Goal: Task Accomplishment & Management: Complete application form

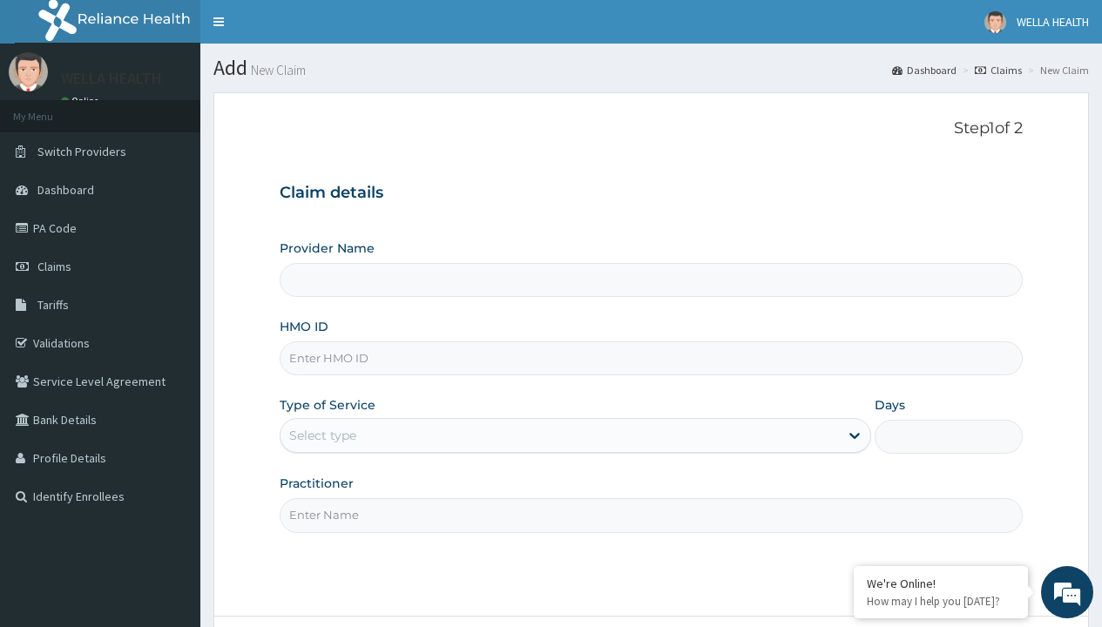
type input "WellaHealth(TELEMEDICINE)"
type input "FCH/10245/A"
type input "WellaHealth"
click at [322, 436] on div "Select type" at bounding box center [322, 435] width 67 height 17
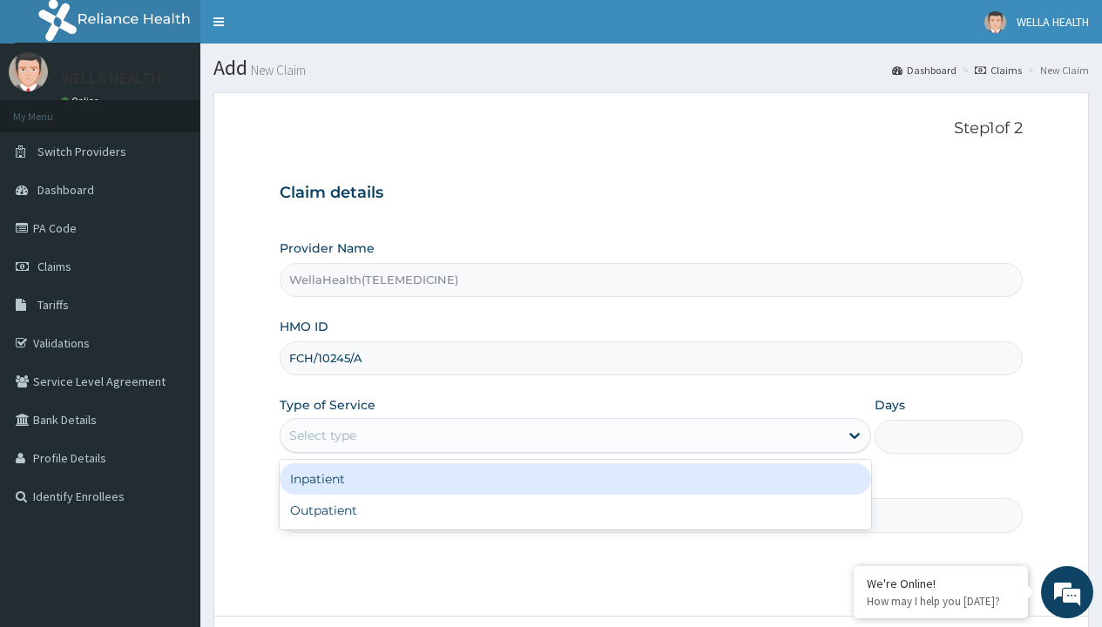
click at [575, 511] on div "Outpatient" at bounding box center [576, 510] width 592 height 31
type input "1"
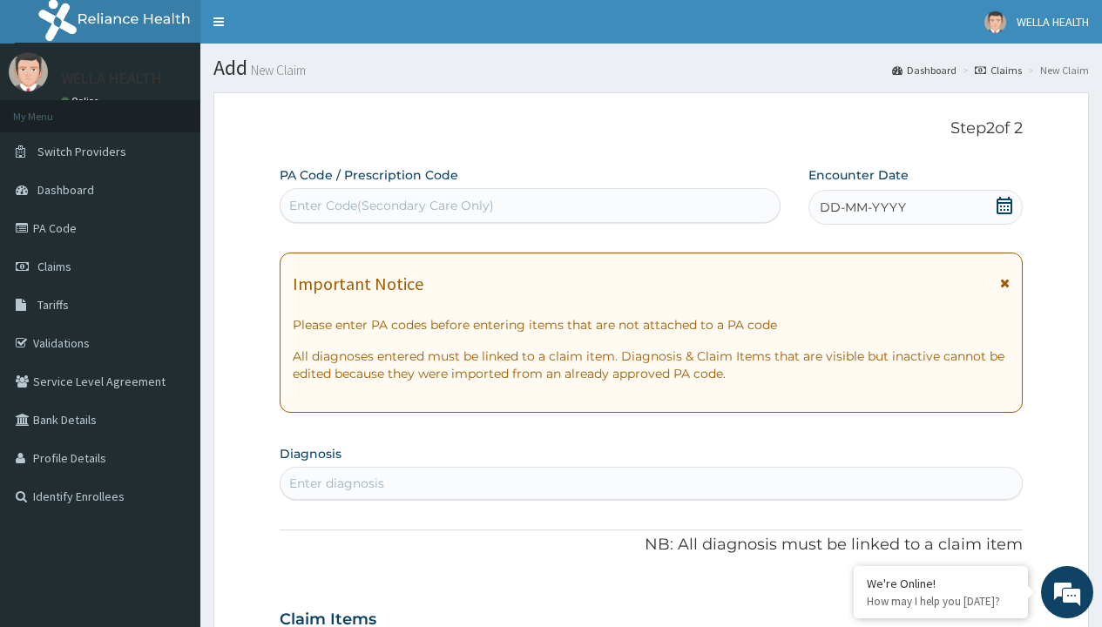
scroll to position [145, 0]
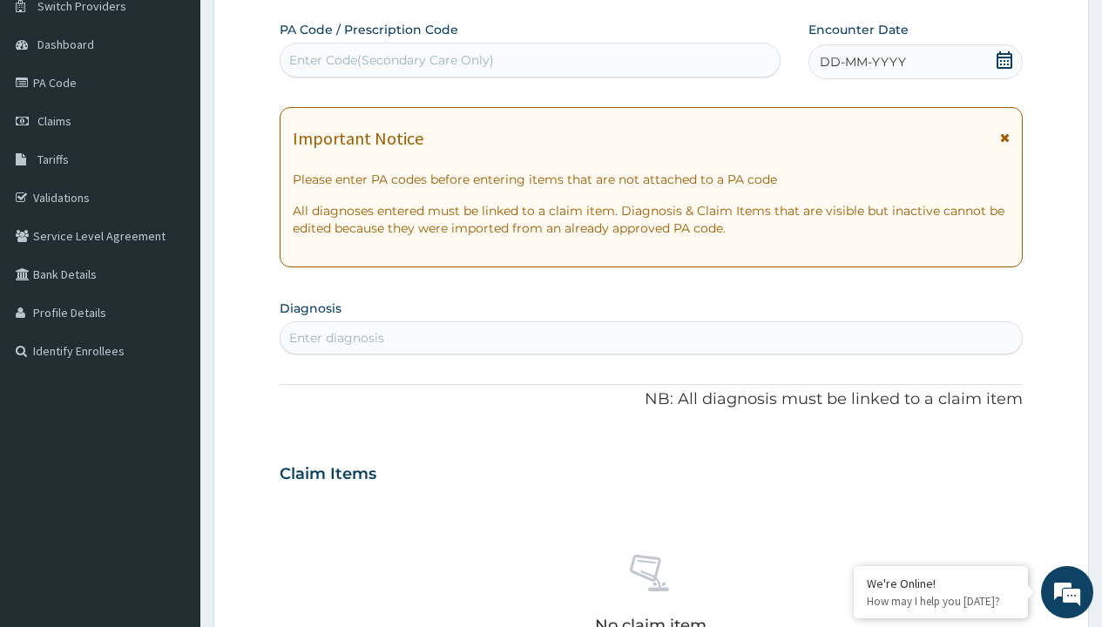
click at [862, 62] on span "DD-MM-YYYY" at bounding box center [863, 61] width 86 height 17
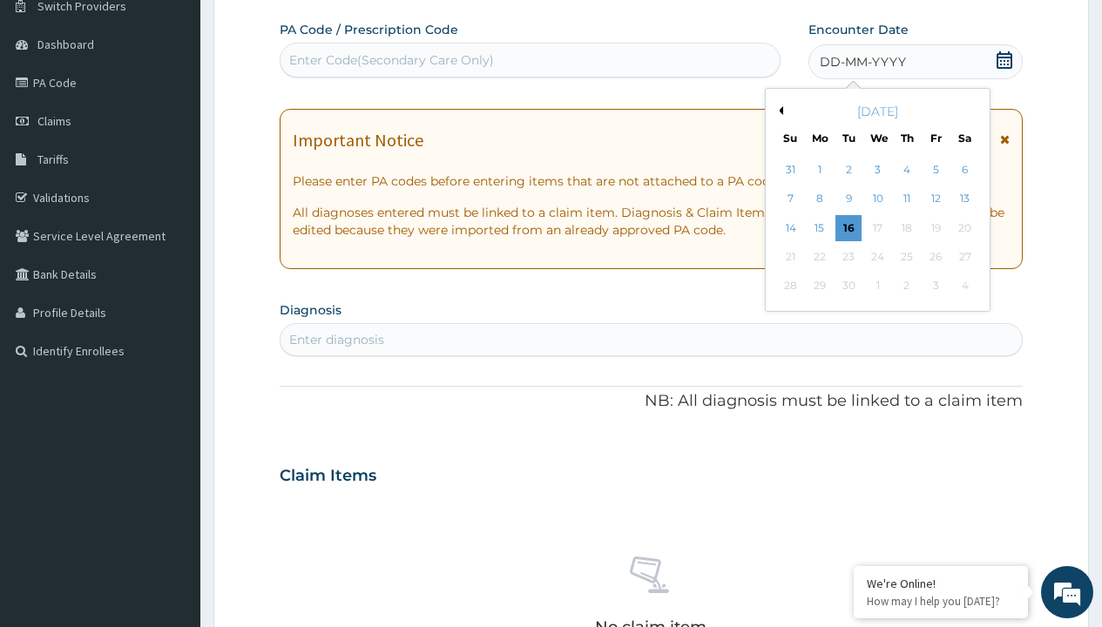
click at [778, 111] on button "Previous Month" at bounding box center [779, 110] width 9 height 9
click at [848, 257] on div "19" at bounding box center [849, 257] width 26 height 26
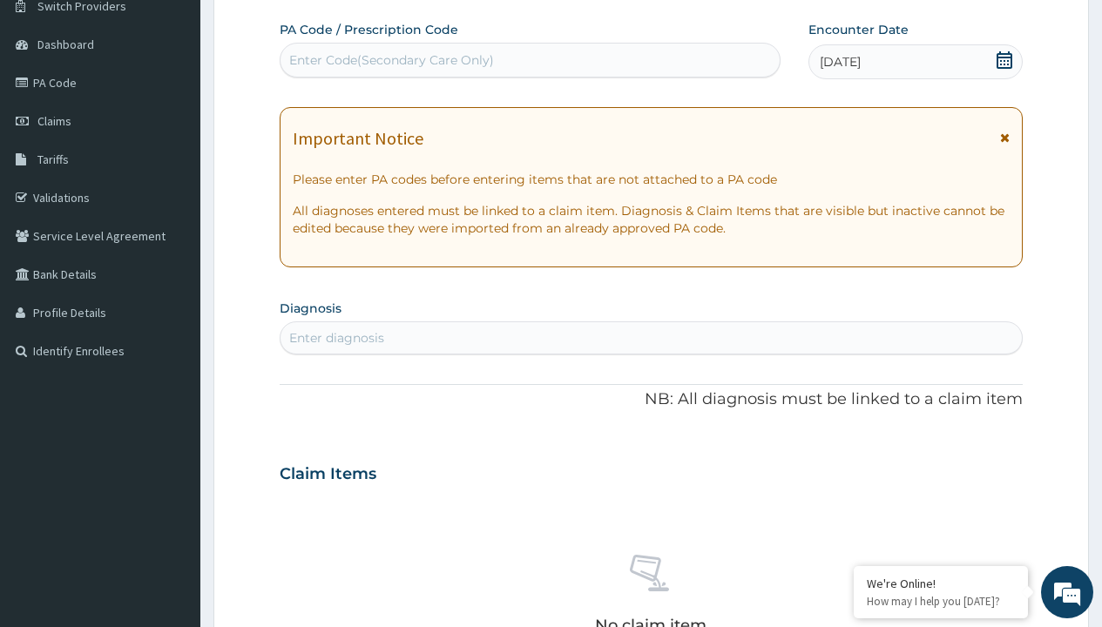
click at [390, 60] on div "Enter Code(Secondary Care Only)" at bounding box center [391, 59] width 205 height 17
type input "PR/9751766C"
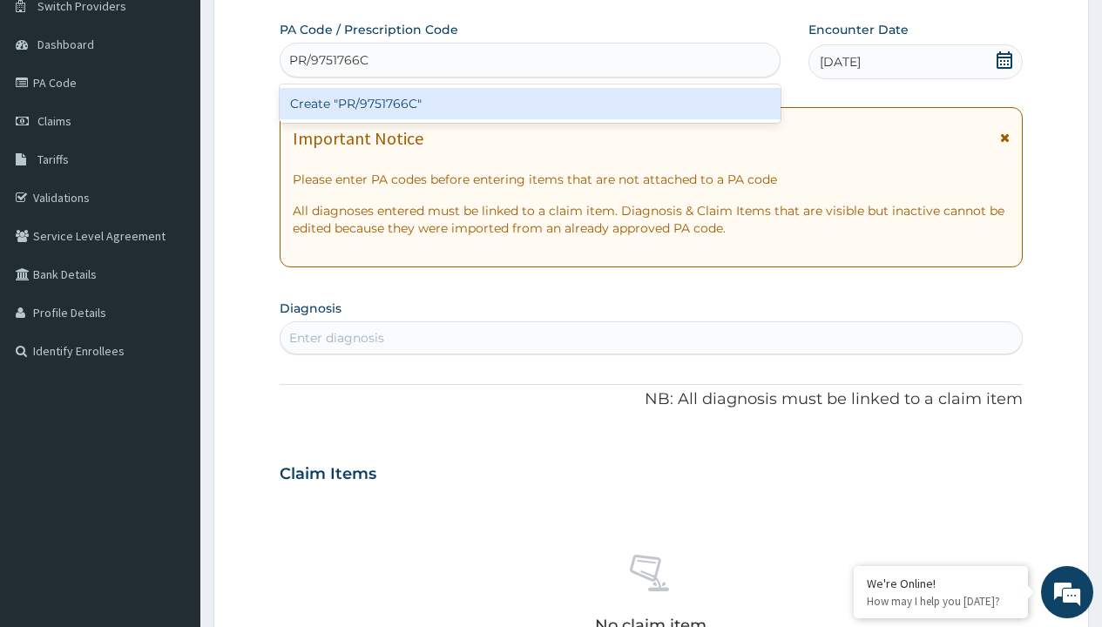
click at [530, 104] on div "Create "PR/9751766C"" at bounding box center [530, 103] width 500 height 31
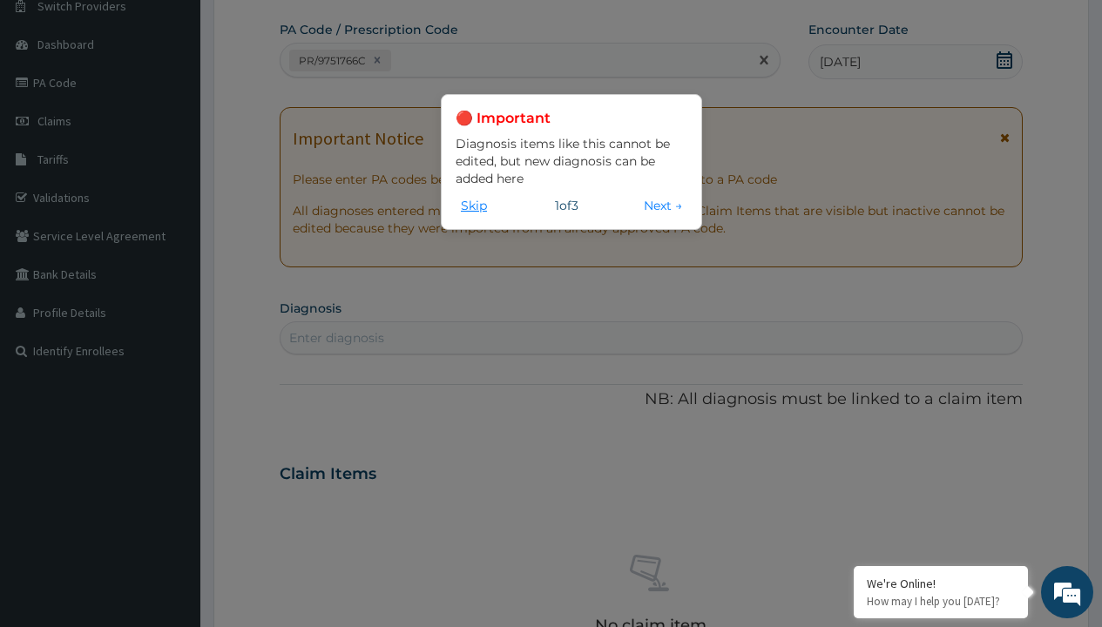
click at [474, 205] on button "Skip" at bounding box center [474, 205] width 37 height 19
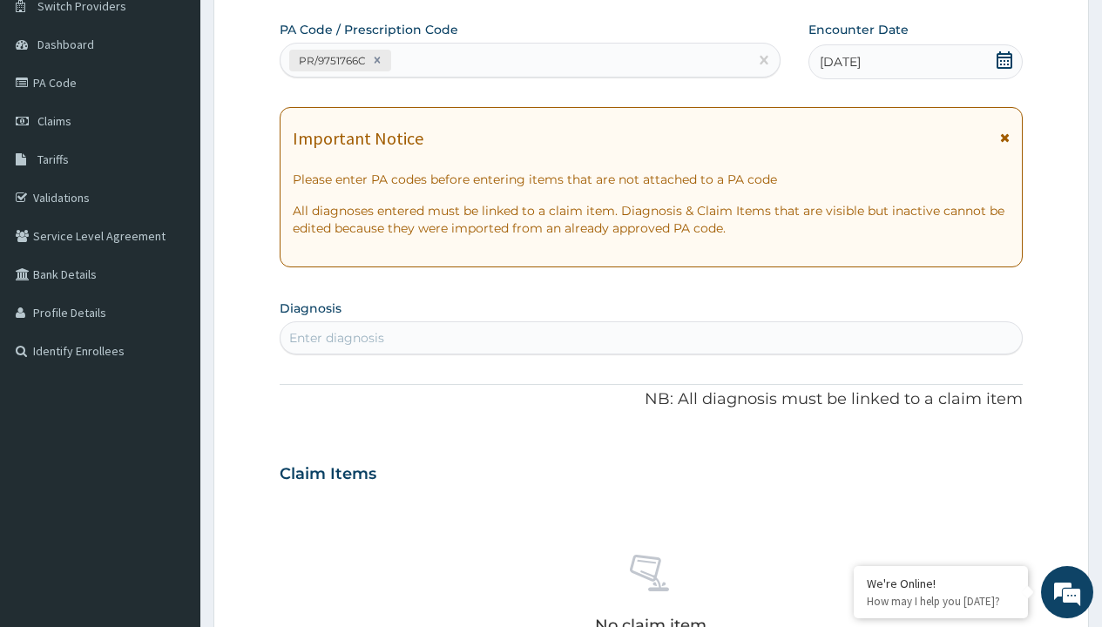
click at [336, 338] on div "Enter diagnosis" at bounding box center [336, 337] width 95 height 17
type input "prescription collected"
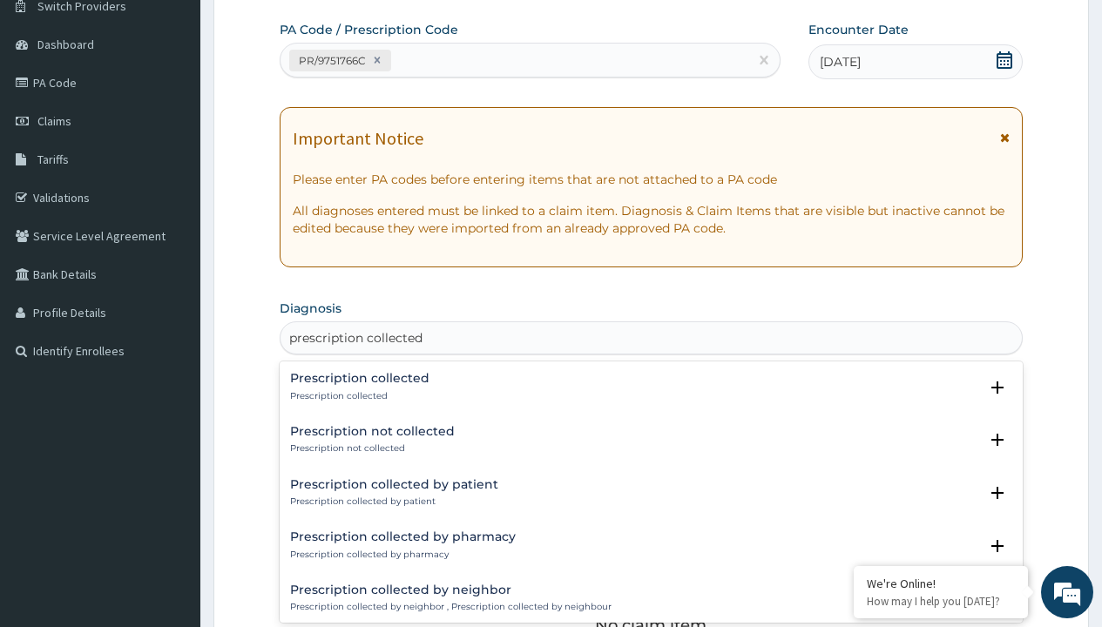
click at [357, 396] on p "Prescription collected" at bounding box center [359, 396] width 139 height 12
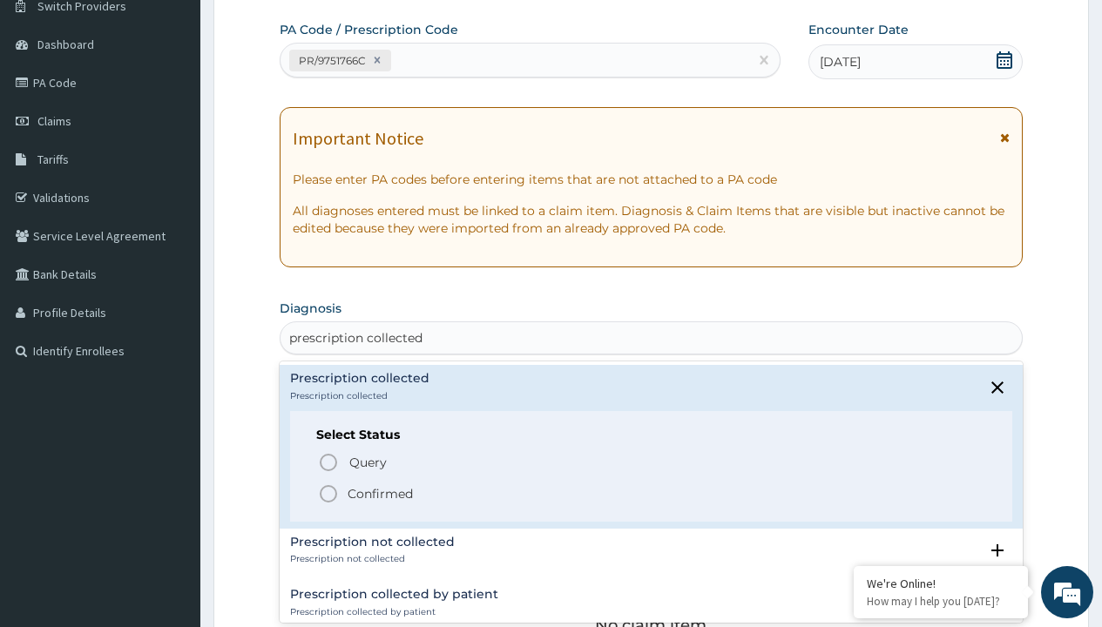
click at [380, 493] on p "Confirmed" at bounding box center [380, 493] width 65 height 17
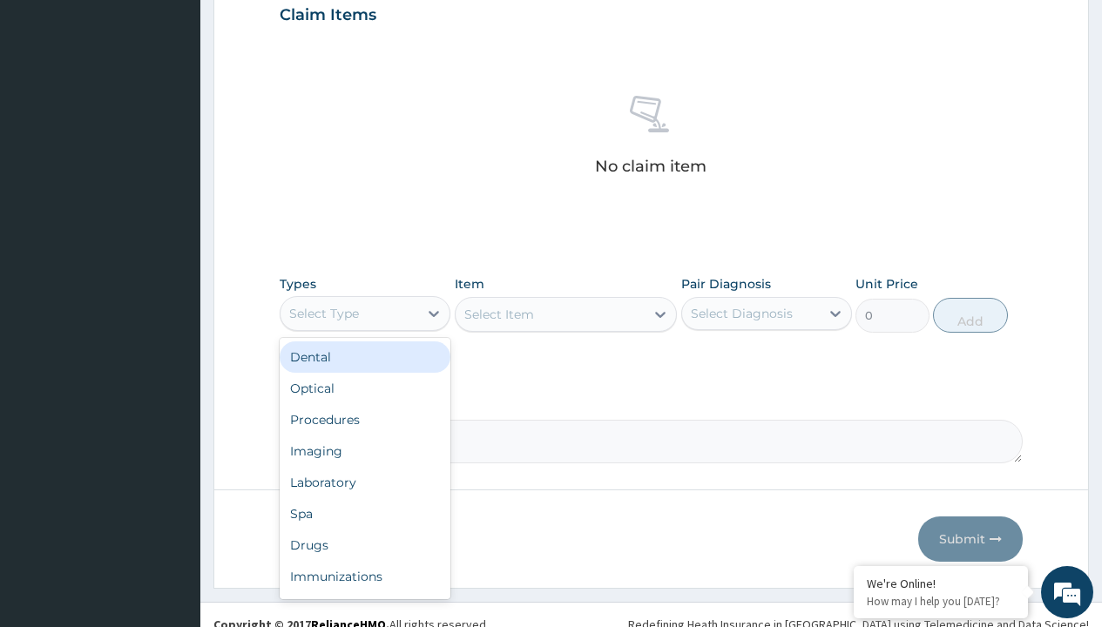
type input "procedures"
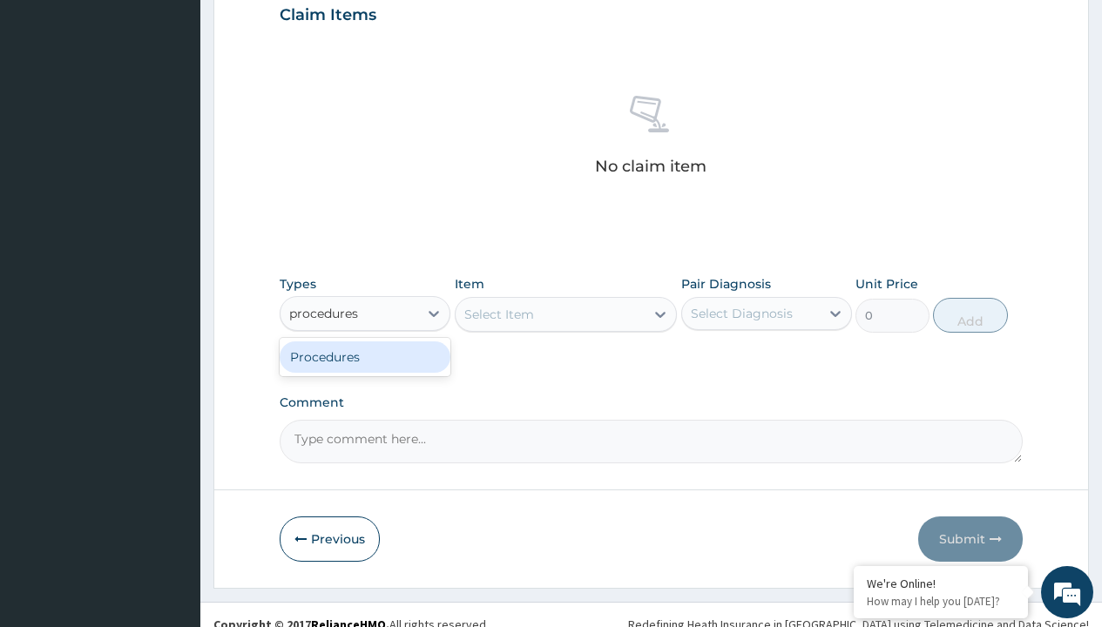
click at [365, 356] on div "Procedures" at bounding box center [365, 357] width 171 height 31
click at [498, 314] on div "Select Item" at bounding box center [499, 314] width 70 height 17
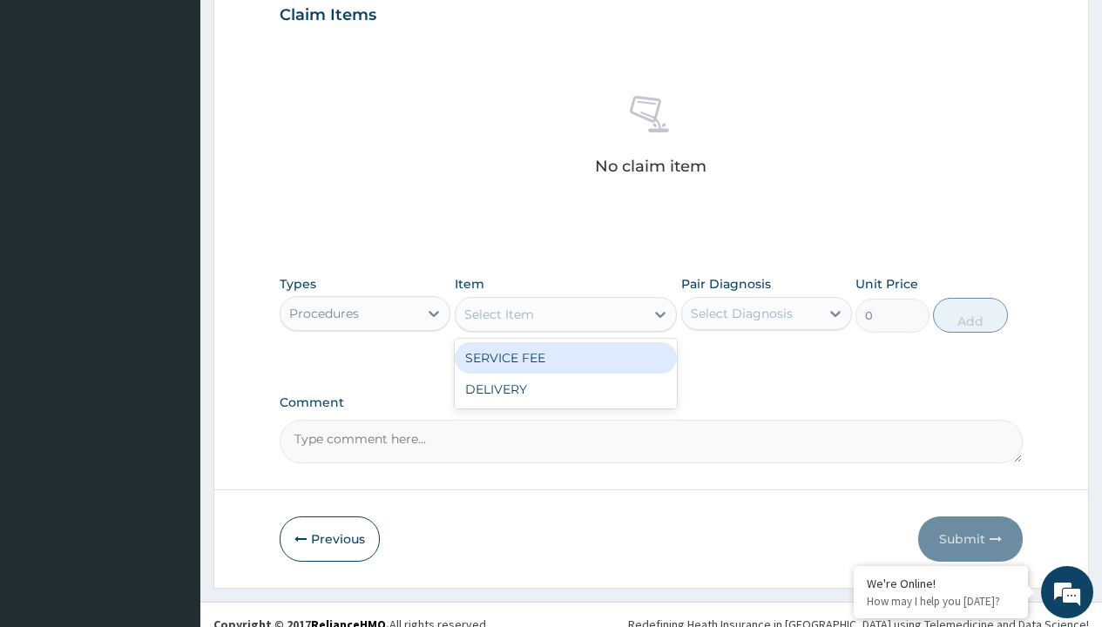
type input "service fee"
click at [565, 357] on div "SERVICE FEE" at bounding box center [566, 357] width 223 height 31
type input "100"
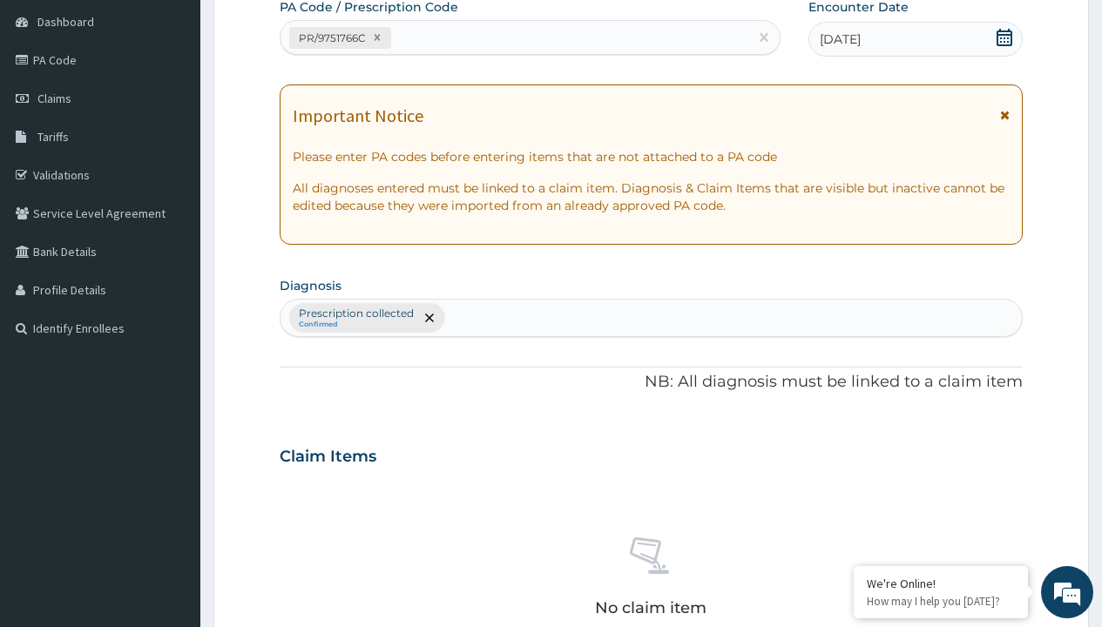
type input "prescription collected"
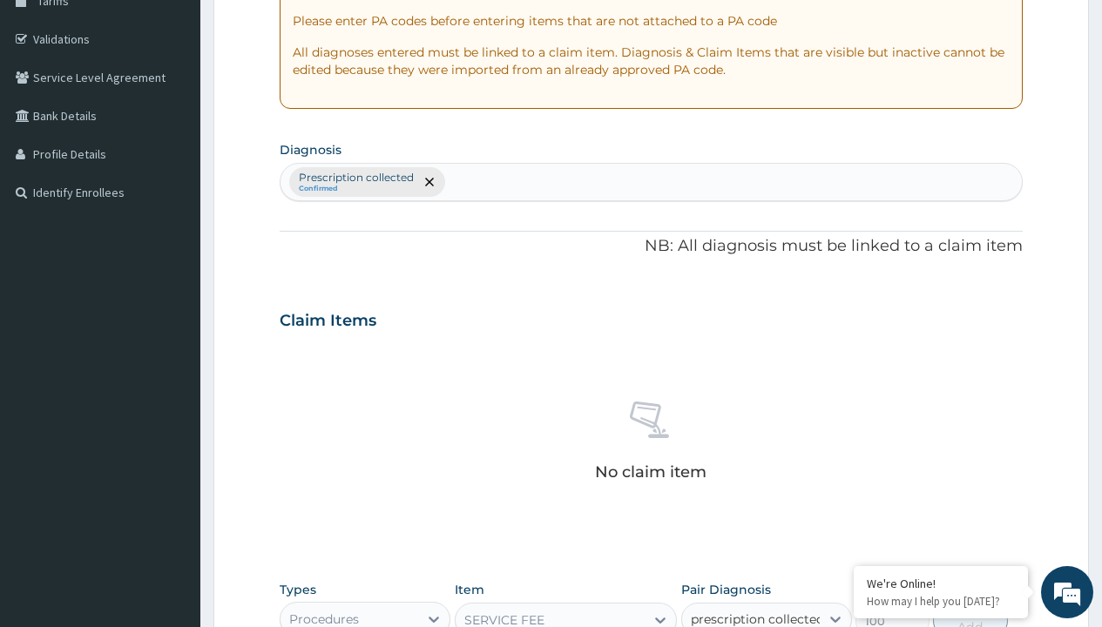
checkbox input "true"
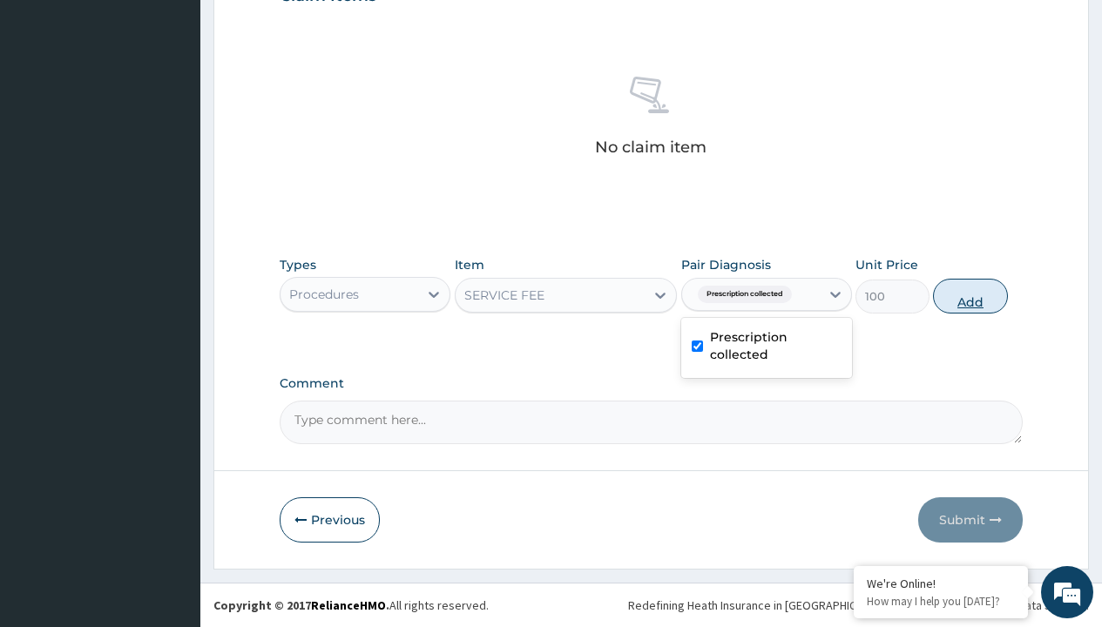
click at [971, 295] on button "Add" at bounding box center [970, 296] width 74 height 35
type input "0"
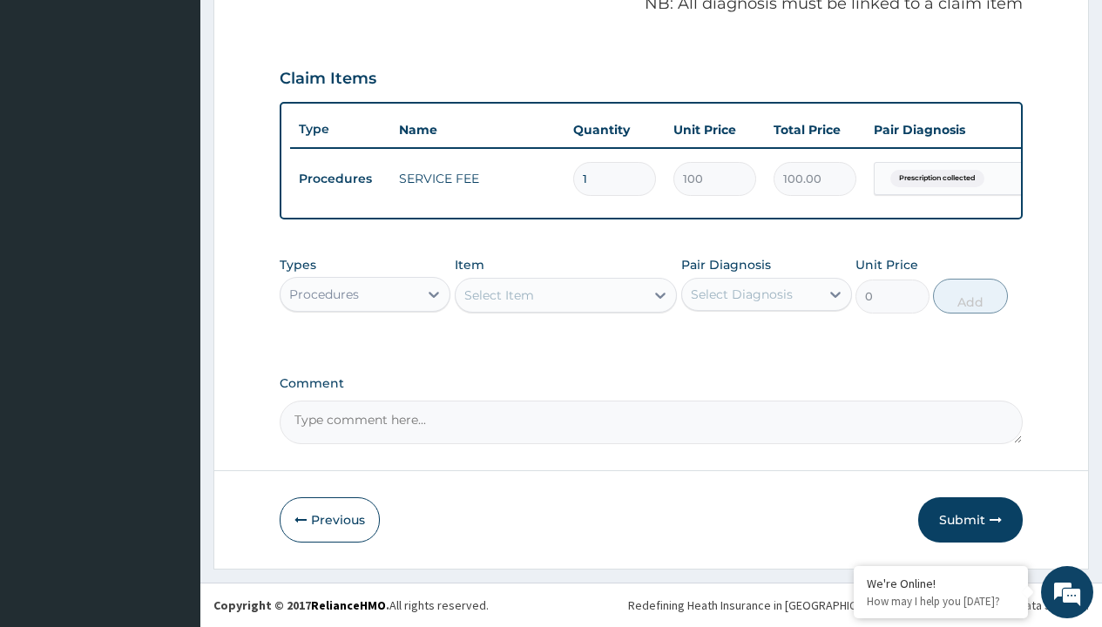
click at [324, 294] on div "Procedures" at bounding box center [324, 294] width 70 height 17
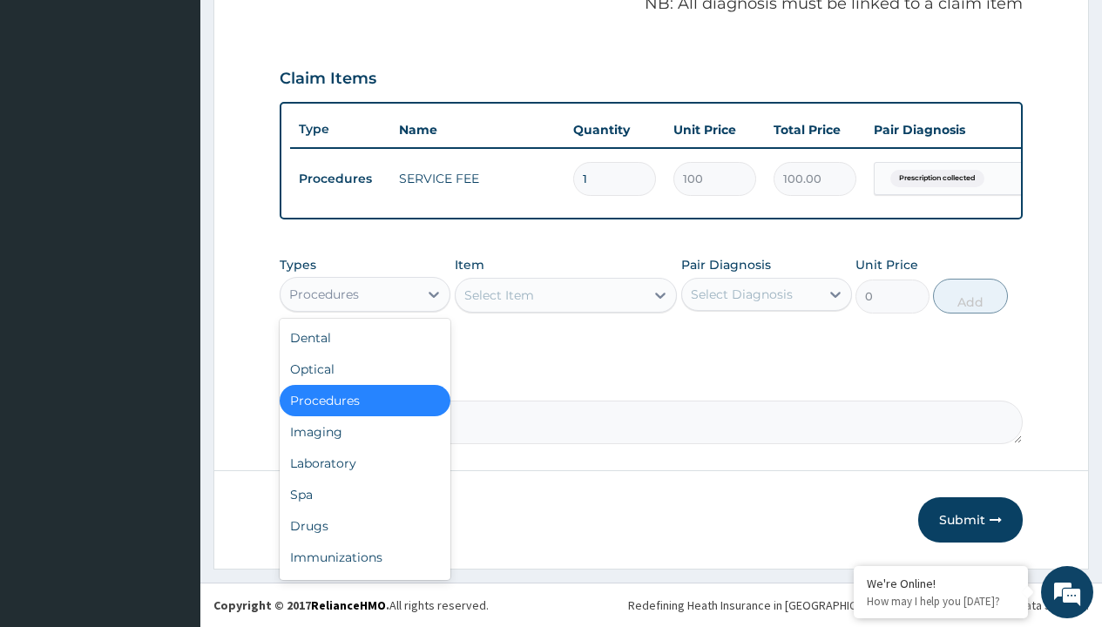
type input "drugs"
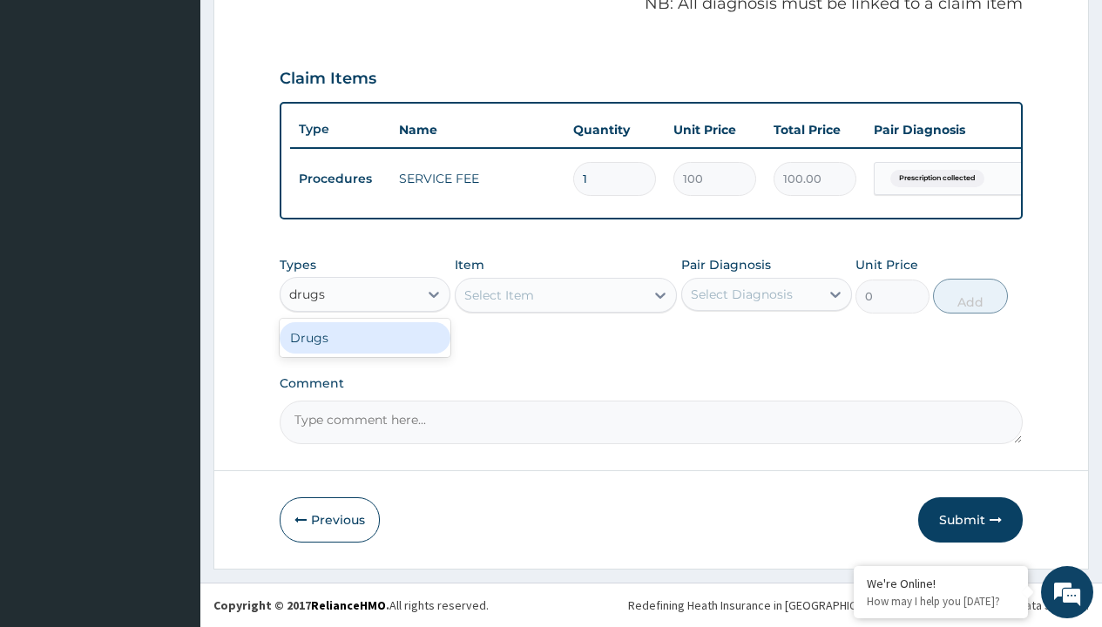
scroll to position [0, 0]
click at [365, 337] on div "Drugs" at bounding box center [365, 337] width 171 height 31
click at [498, 294] on div "Select Item" at bounding box center [566, 295] width 223 height 35
type input "ciprofloxacin 500mg by 10 ciprogem/pack"
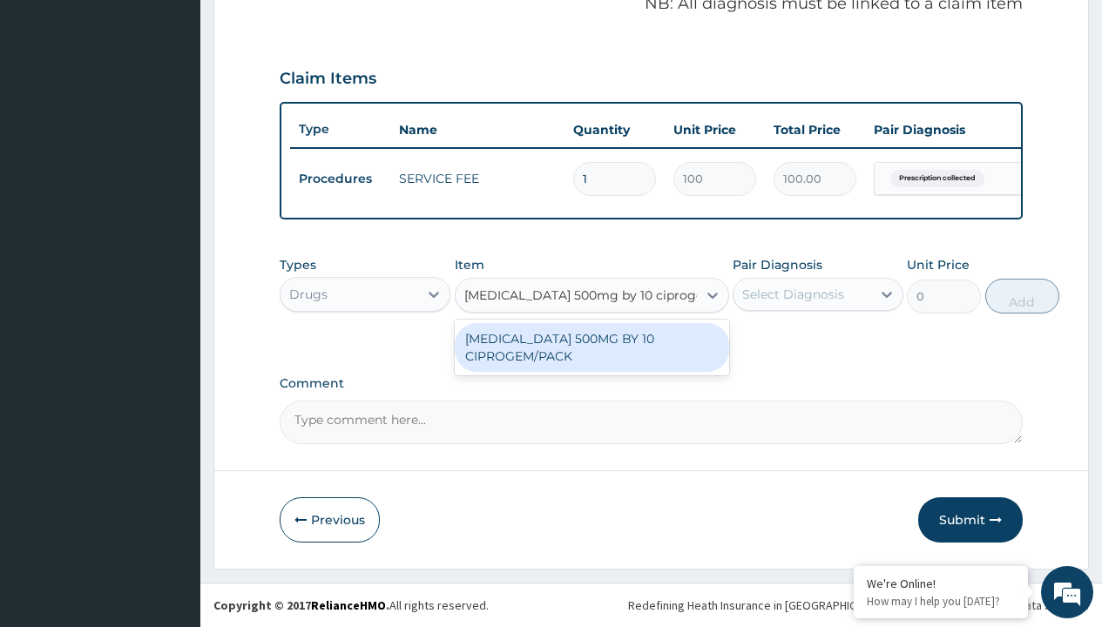
click at [592, 347] on div "CIPROFLOXACIN 500MG BY 10 CIPROGEM/PACK" at bounding box center [592, 347] width 274 height 49
type input "440"
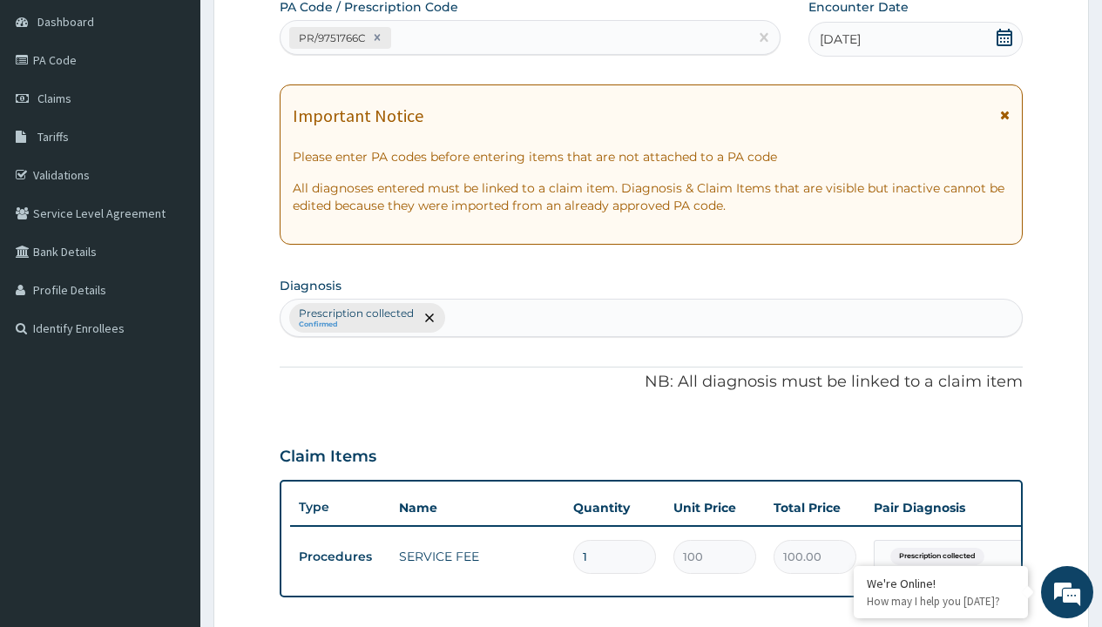
type input "prescription collected"
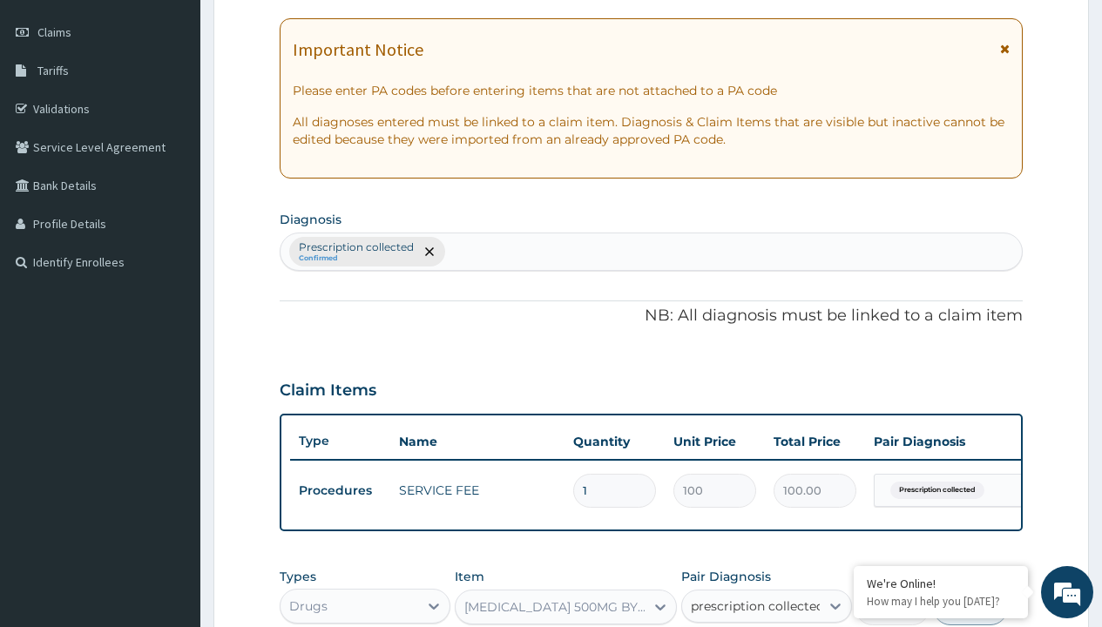
checkbox input "true"
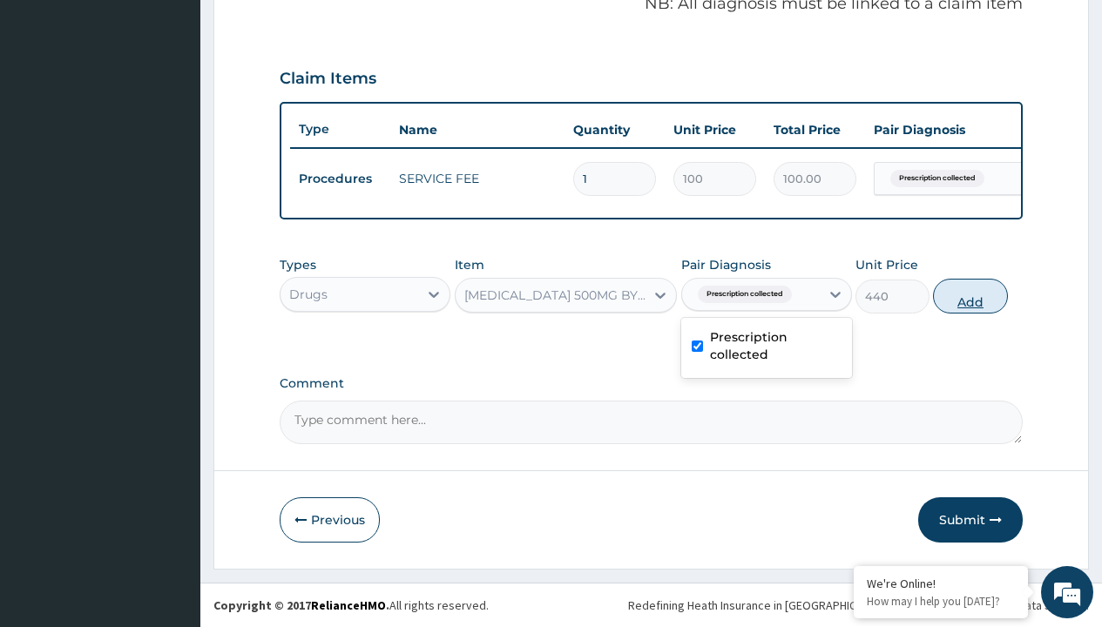
click at [971, 295] on button "Add" at bounding box center [970, 296] width 74 height 35
type input "0"
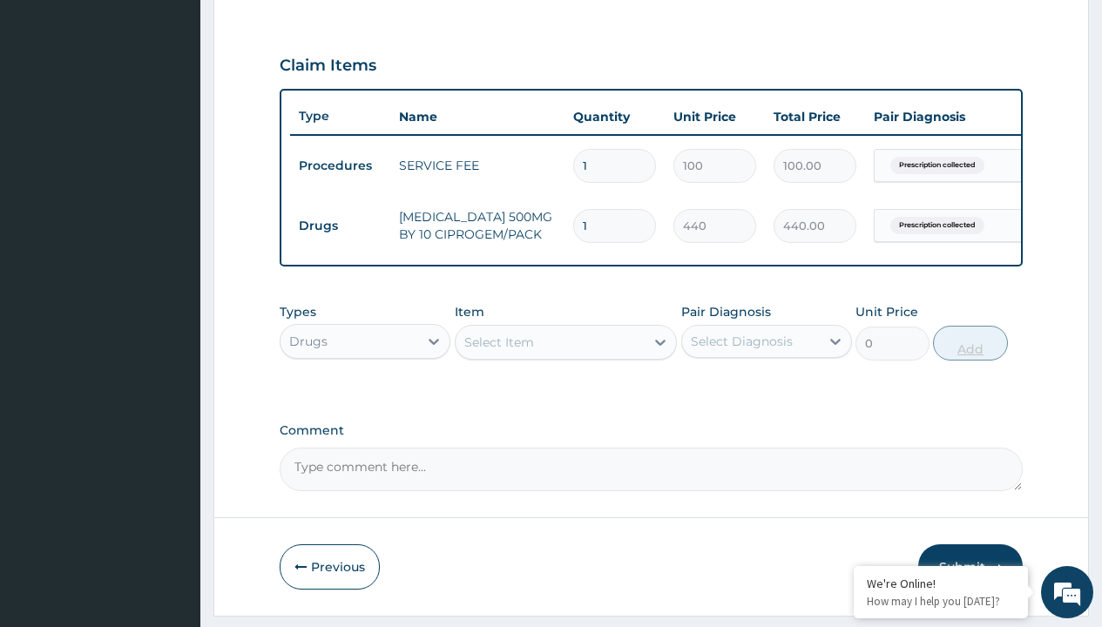
type input "10"
type input "4400.00"
type input "10"
click at [340, 226] on td "Drugs" at bounding box center [340, 226] width 100 height 32
type input "drugs"
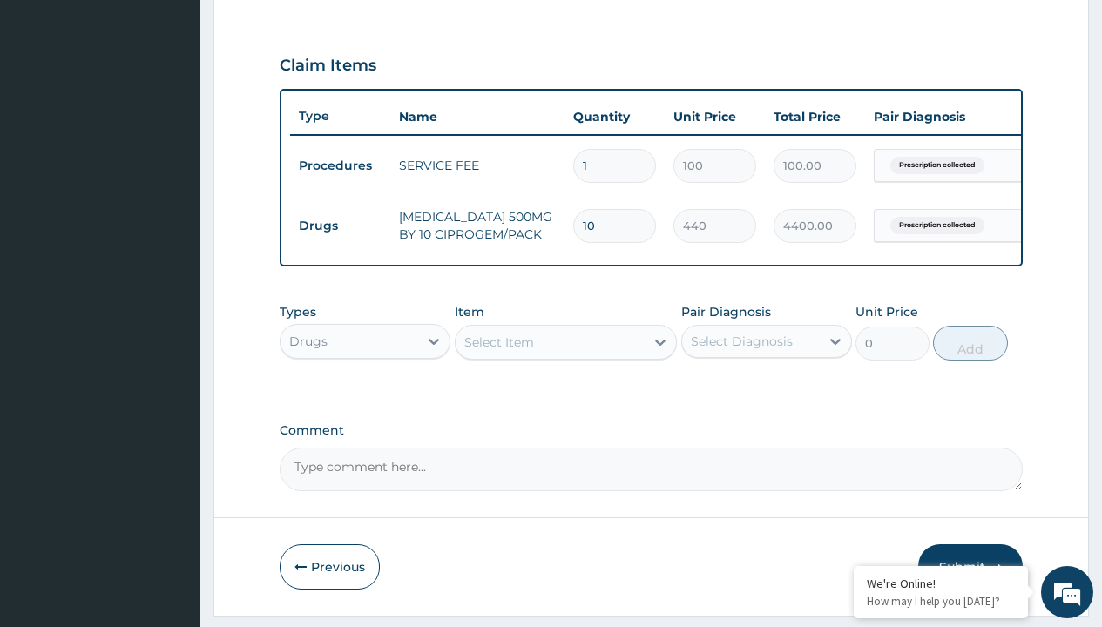
scroll to position [0, 0]
click at [365, 397] on div "Drugs" at bounding box center [365, 384] width 171 height 31
click at [498, 351] on div "Select Item" at bounding box center [499, 342] width 70 height 17
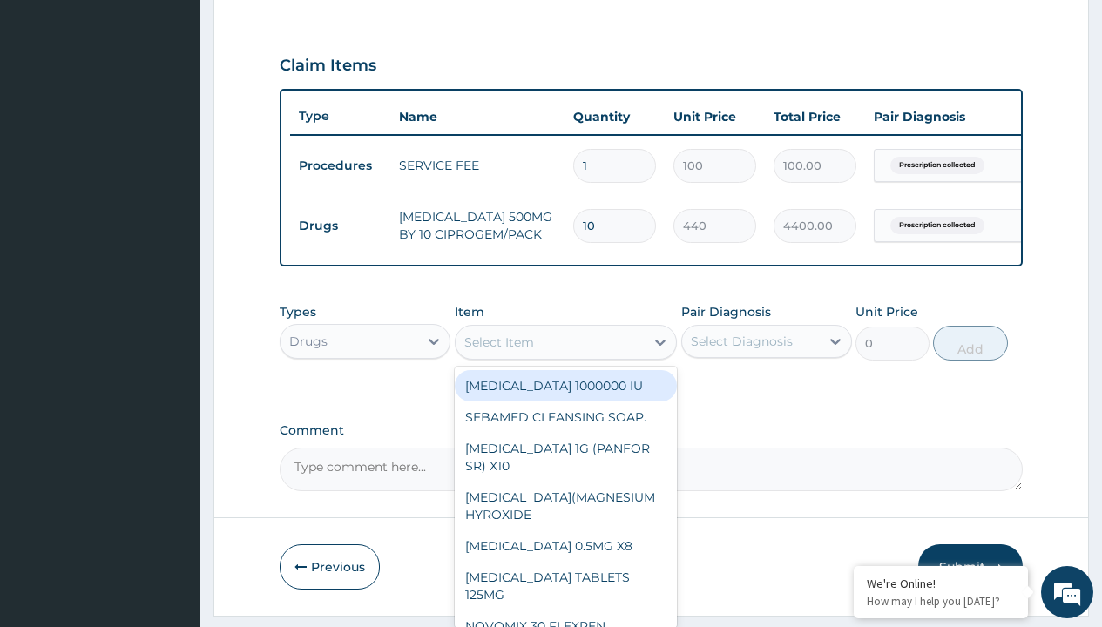
type input "loperamide caps 2mg/sach"
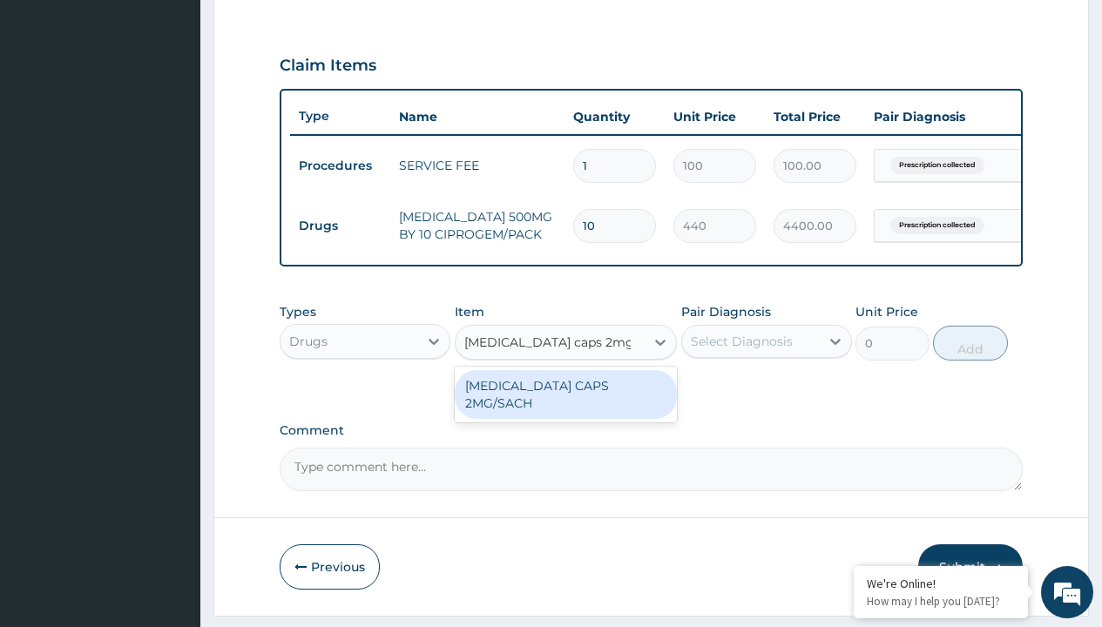
click at [565, 398] on div "LOPERAMIDE CAPS 2MG/SACH" at bounding box center [566, 394] width 223 height 49
type input "420"
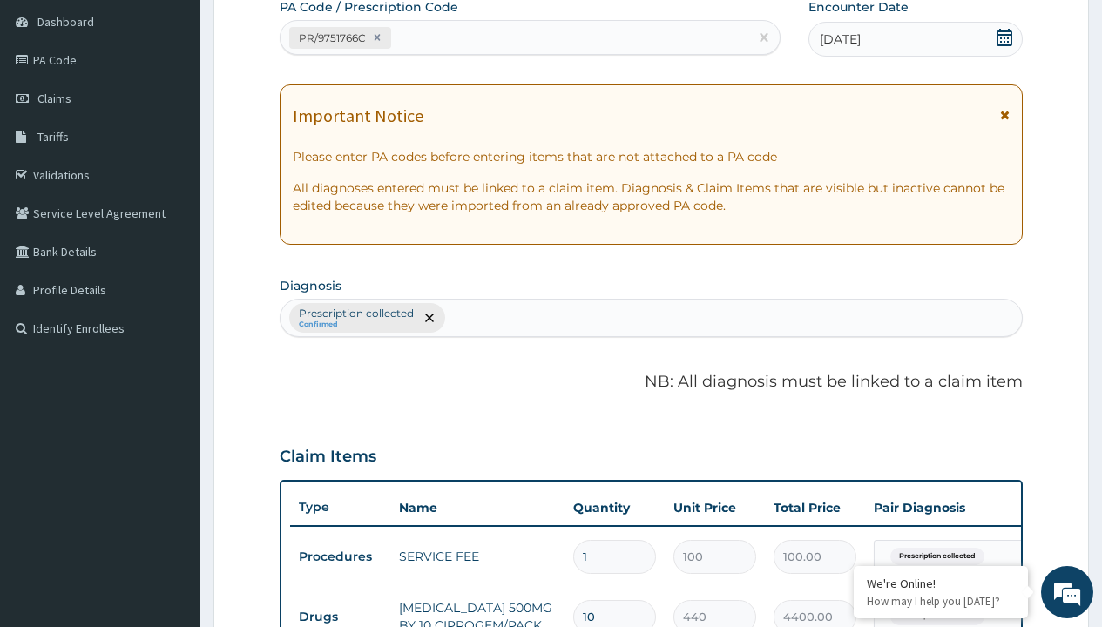
type input "prescription collected"
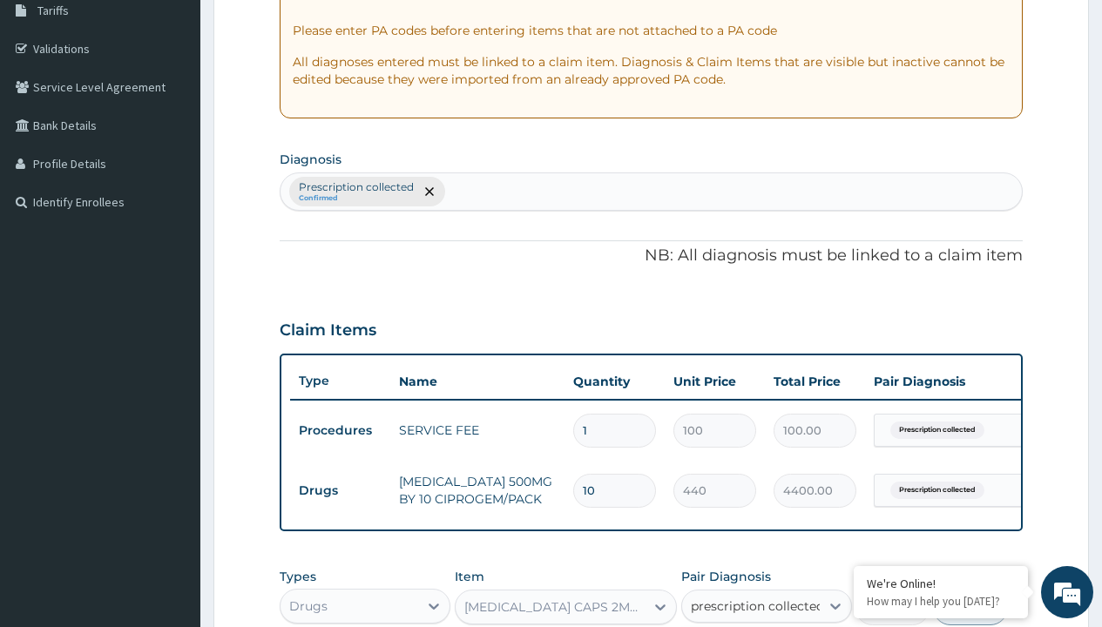
checkbox input "true"
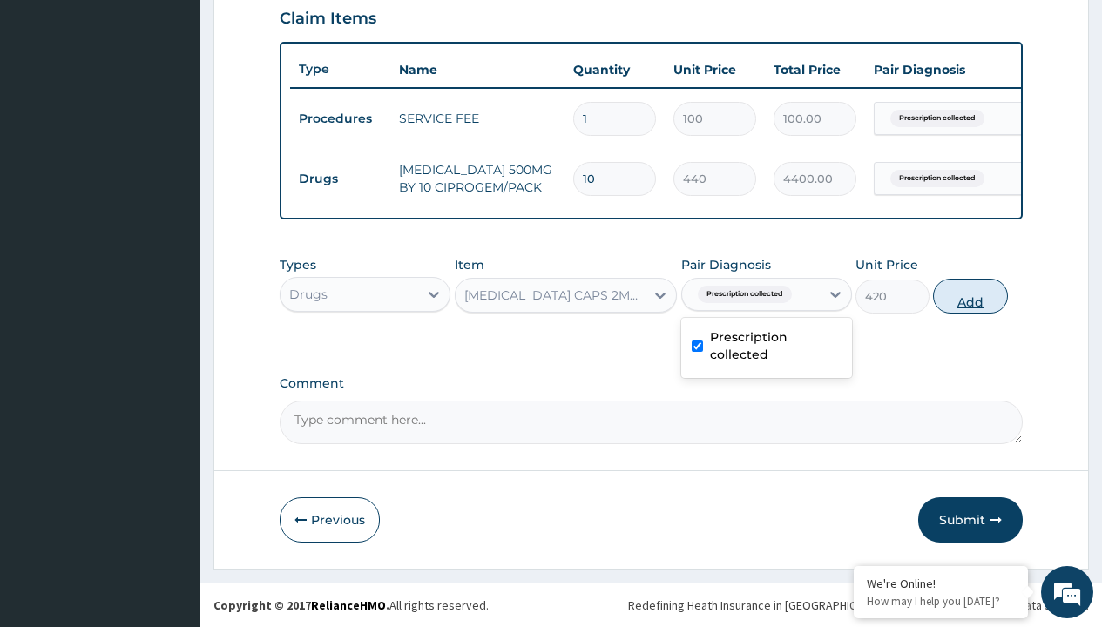
click at [971, 295] on button "Add" at bounding box center [970, 296] width 74 height 35
type input "0"
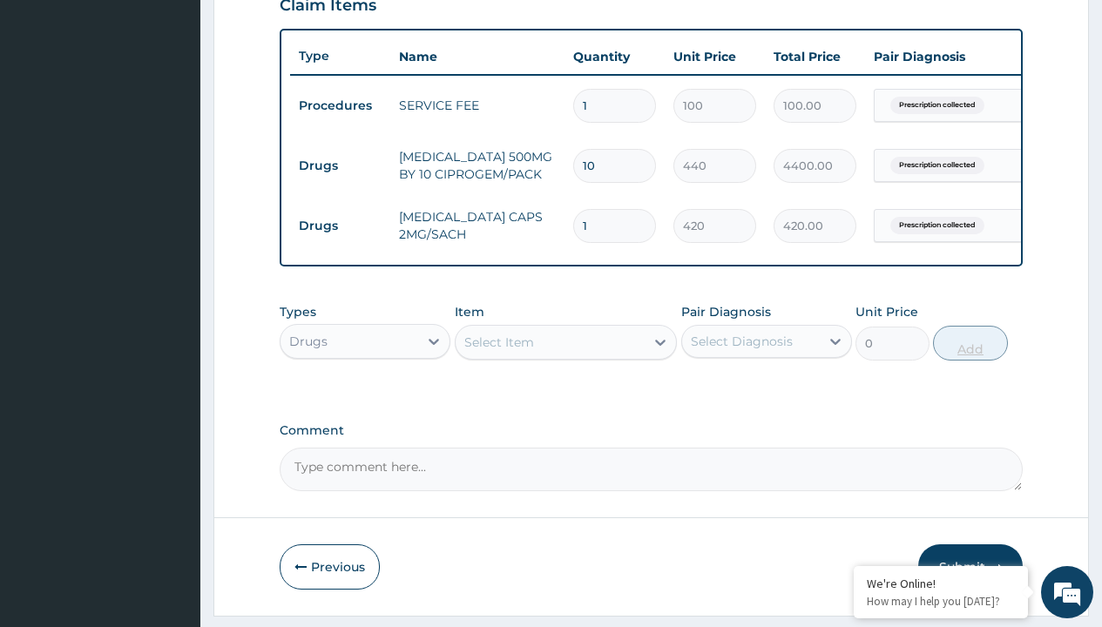
type input "10"
type input "4200.00"
type input "10"
click at [340, 166] on td "Drugs" at bounding box center [340, 166] width 100 height 32
type input "drugs"
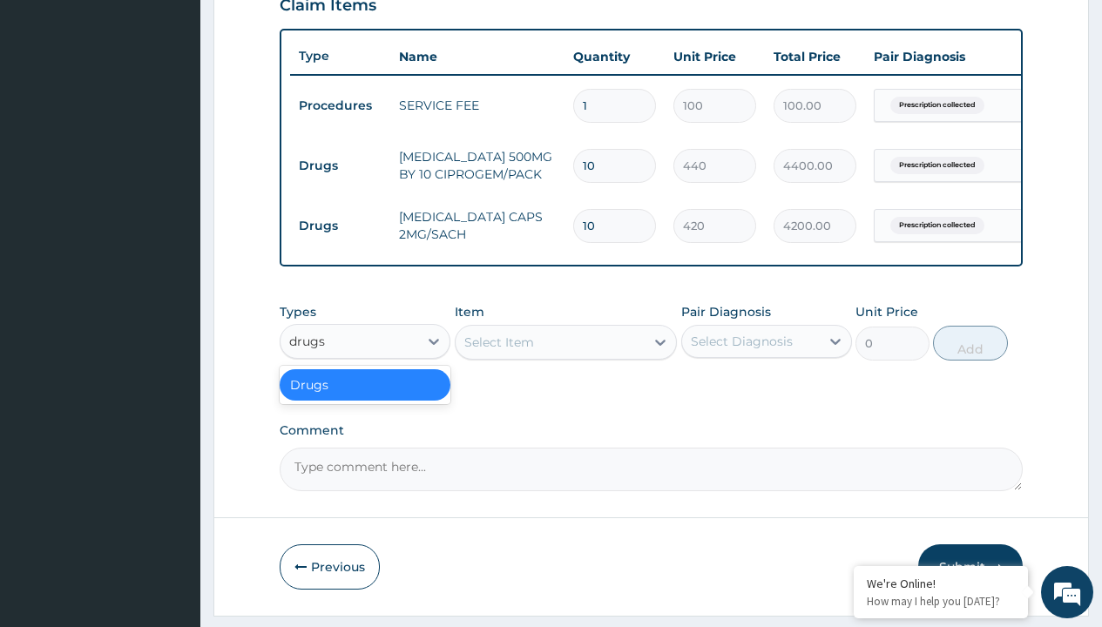
scroll to position [0, 0]
click at [365, 397] on div "Drugs" at bounding box center [365, 384] width 171 height 31
click at [498, 351] on div "Select Item" at bounding box center [499, 342] width 70 height 17
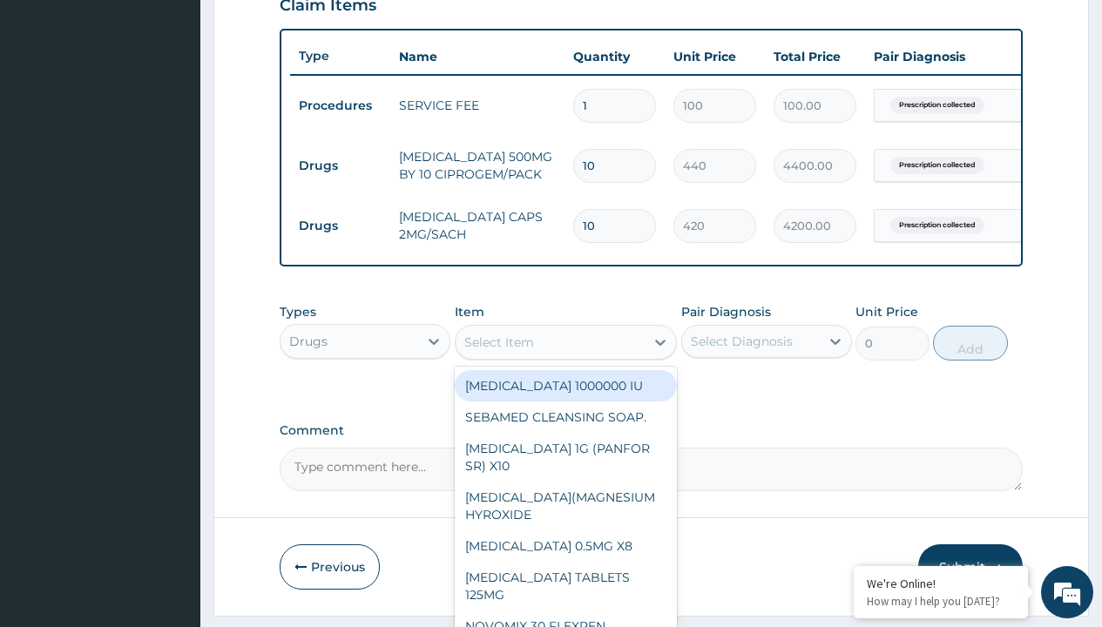
type input "throat lozenges"
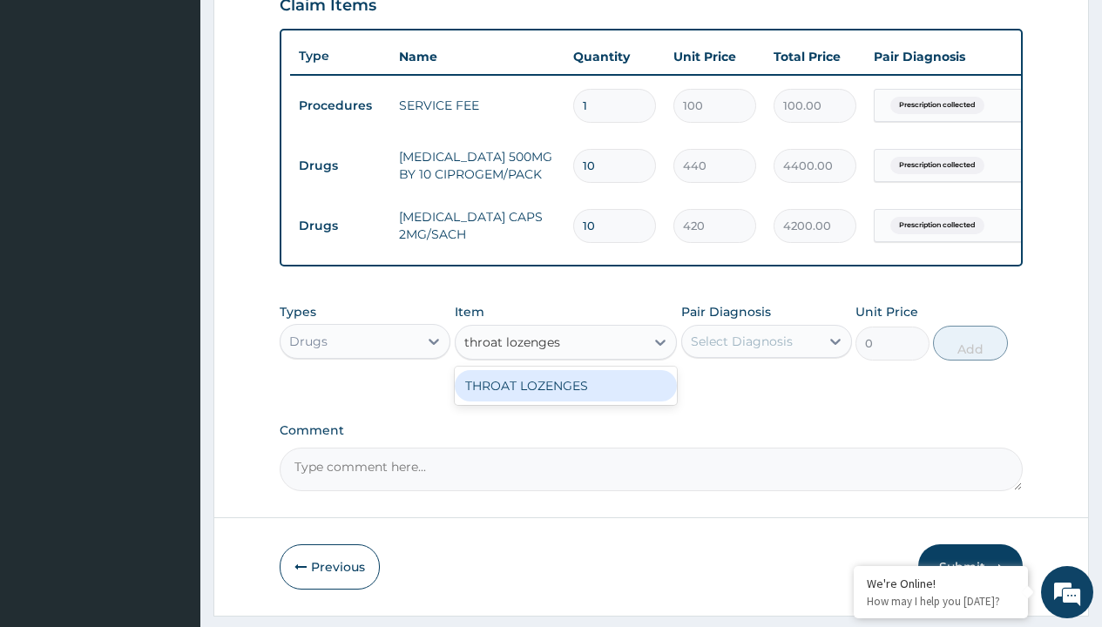
click at [565, 398] on div "THROAT LOZENGES" at bounding box center [566, 385] width 223 height 31
type input "196"
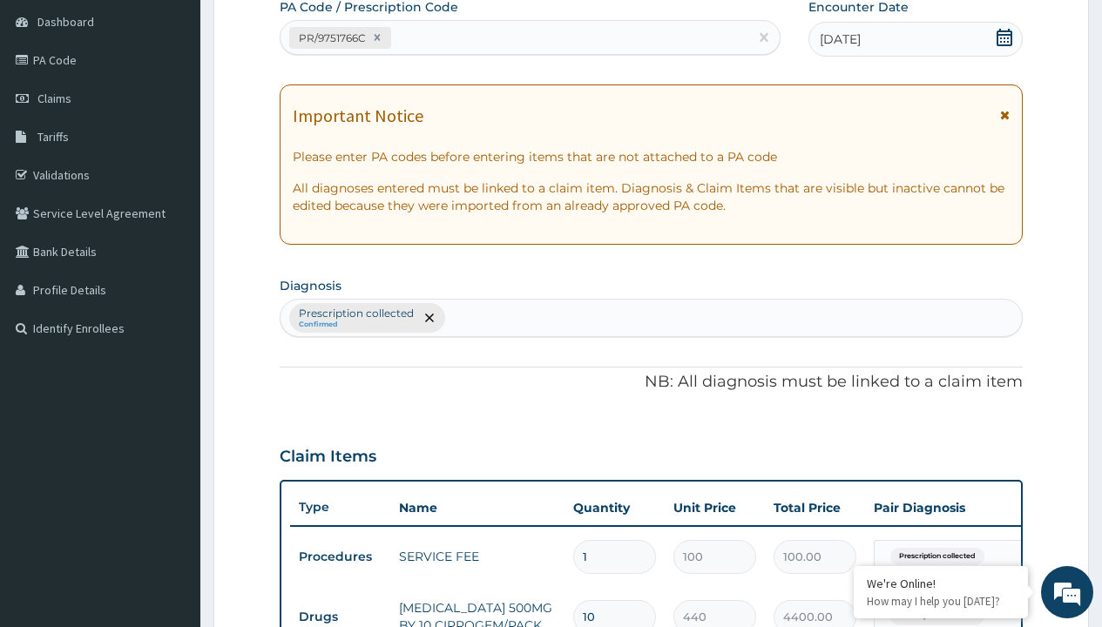
type input "prescription collected"
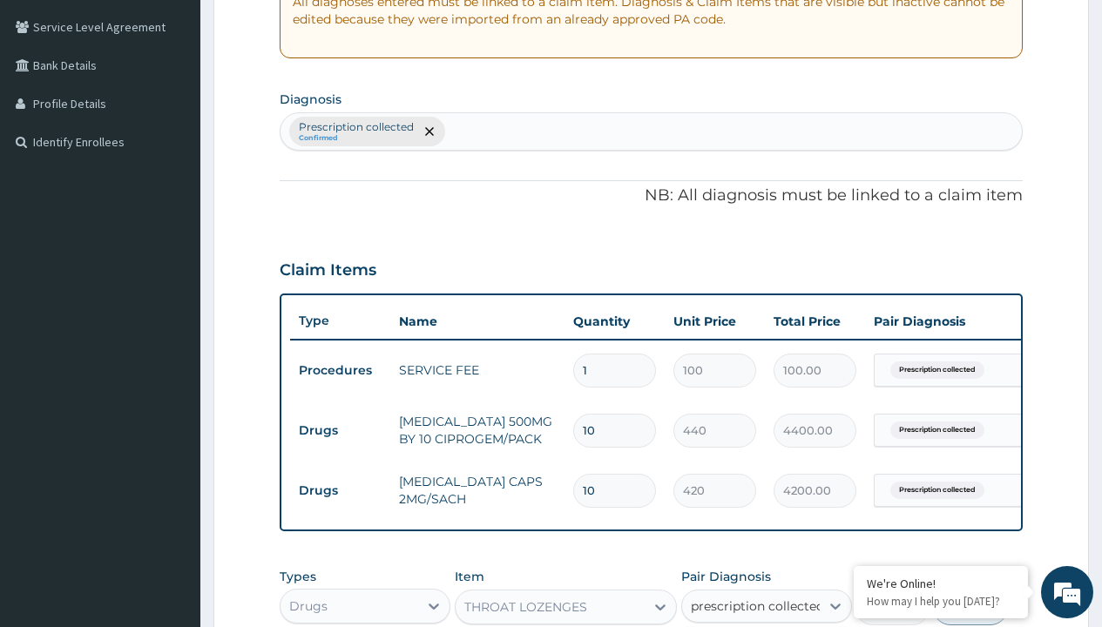
checkbox input "true"
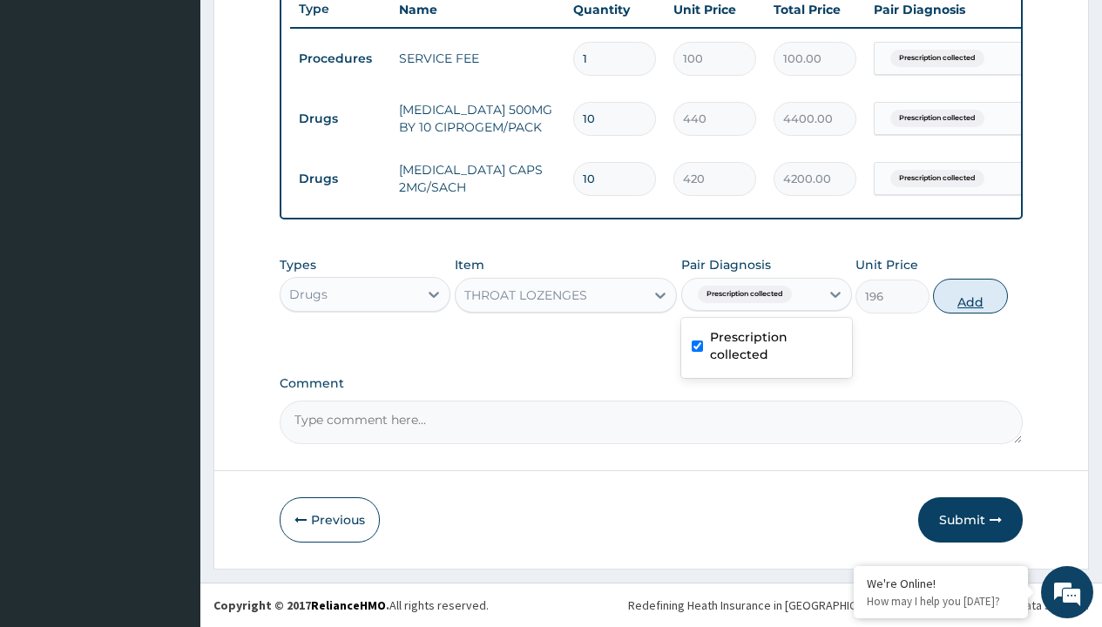
click at [971, 295] on button "Add" at bounding box center [970, 296] width 74 height 35
type input "0"
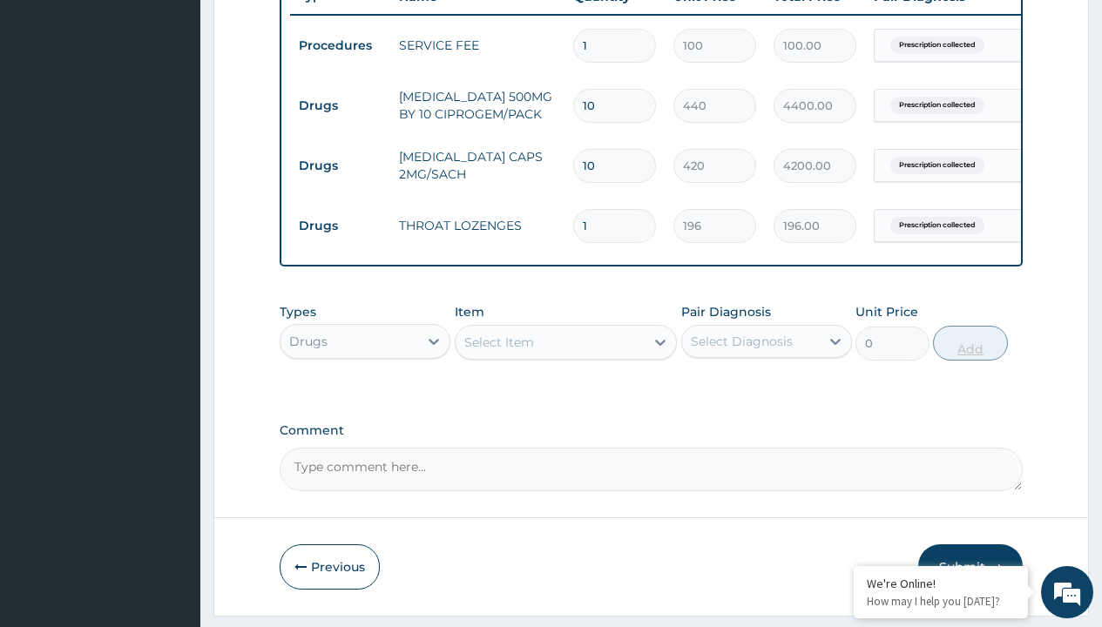
type input "10"
type input "1960.00"
type input "10"
click at [340, 105] on td "Drugs" at bounding box center [340, 106] width 100 height 32
type input "drugs"
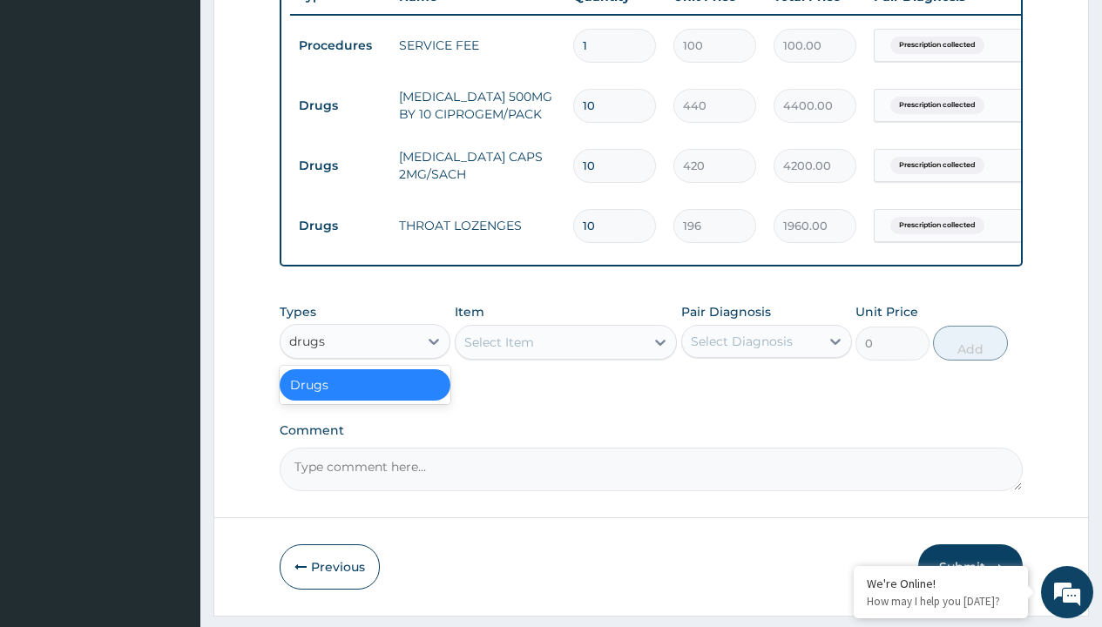
scroll to position [0, 0]
click at [365, 397] on div "Drugs" at bounding box center [365, 384] width 171 height 31
click at [498, 351] on div "Select Item" at bounding box center [499, 342] width 70 height 17
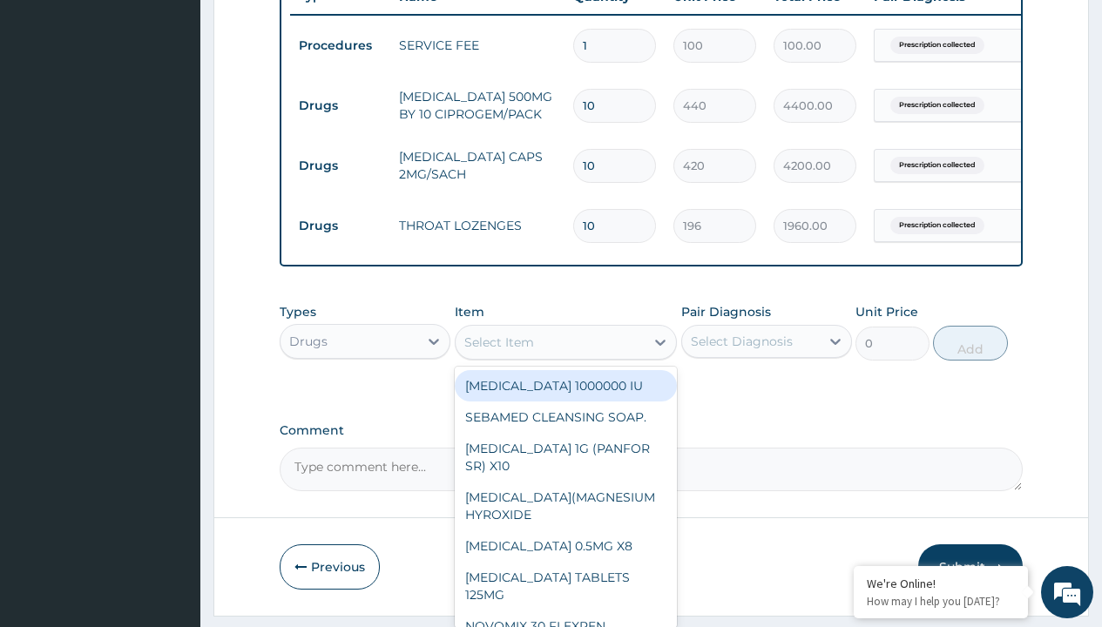
type input "zinc 20mg by 10"
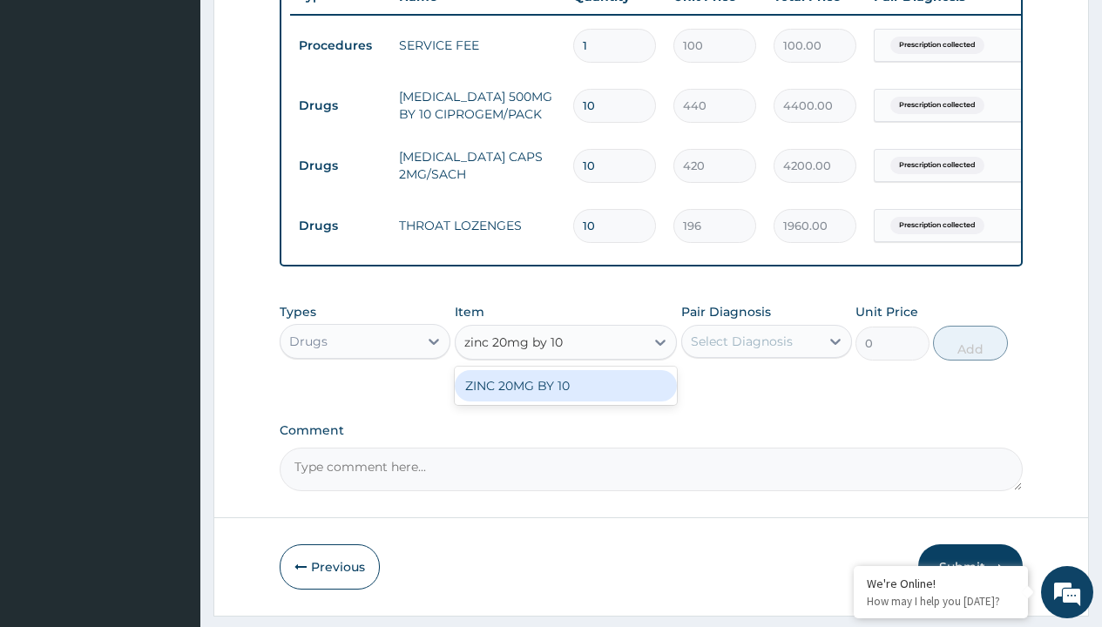
click at [565, 398] on div "ZINC 20MG BY 10" at bounding box center [566, 385] width 223 height 31
type input "15"
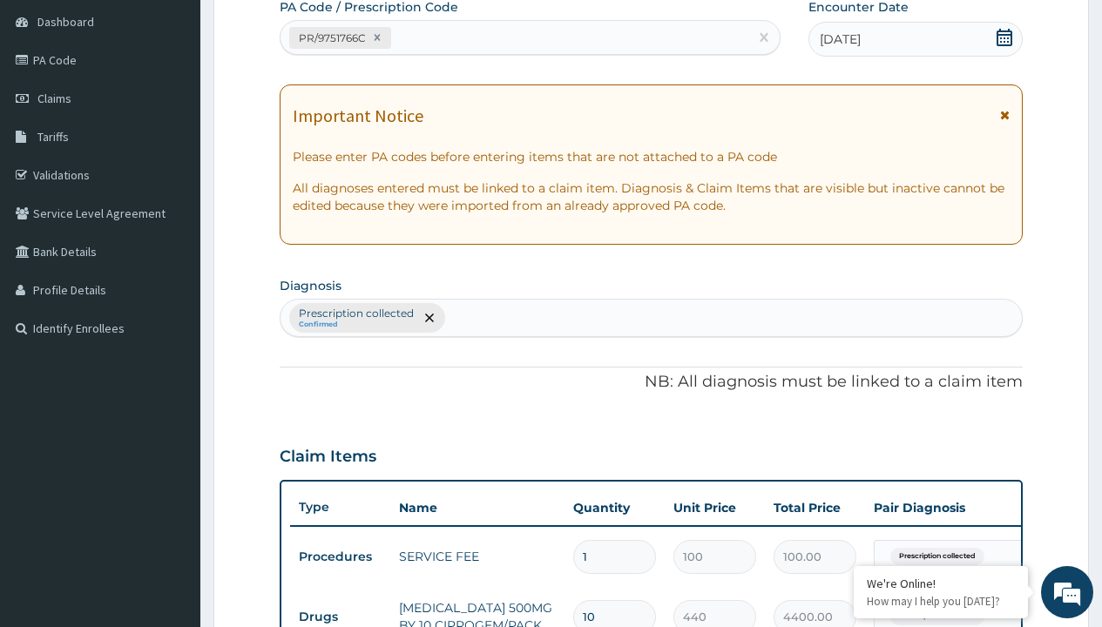
type input "prescription collected"
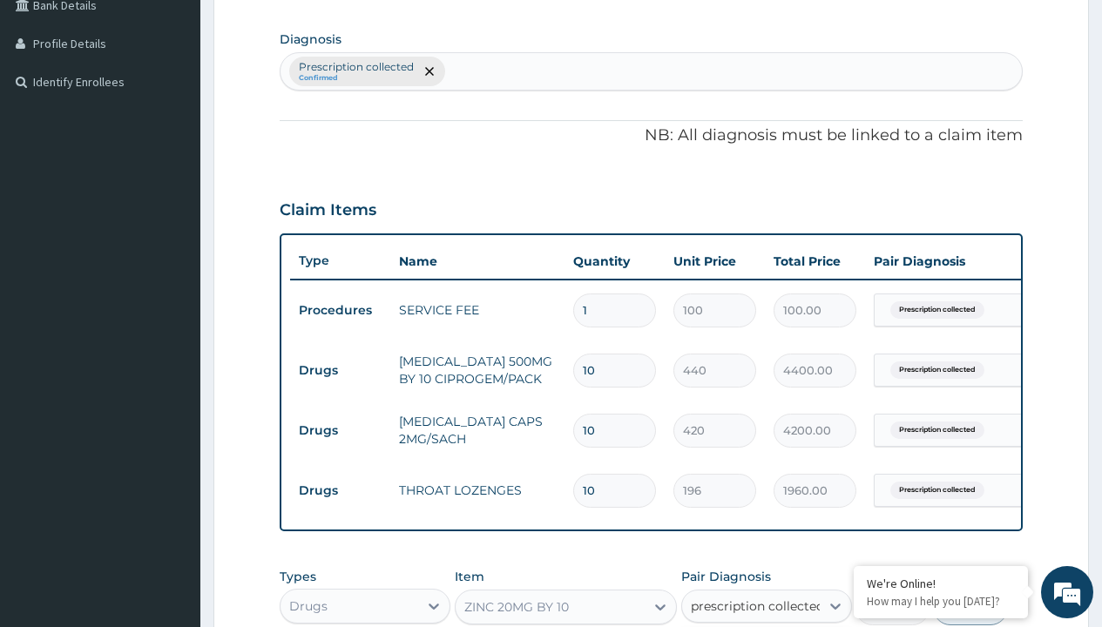
checkbox input "true"
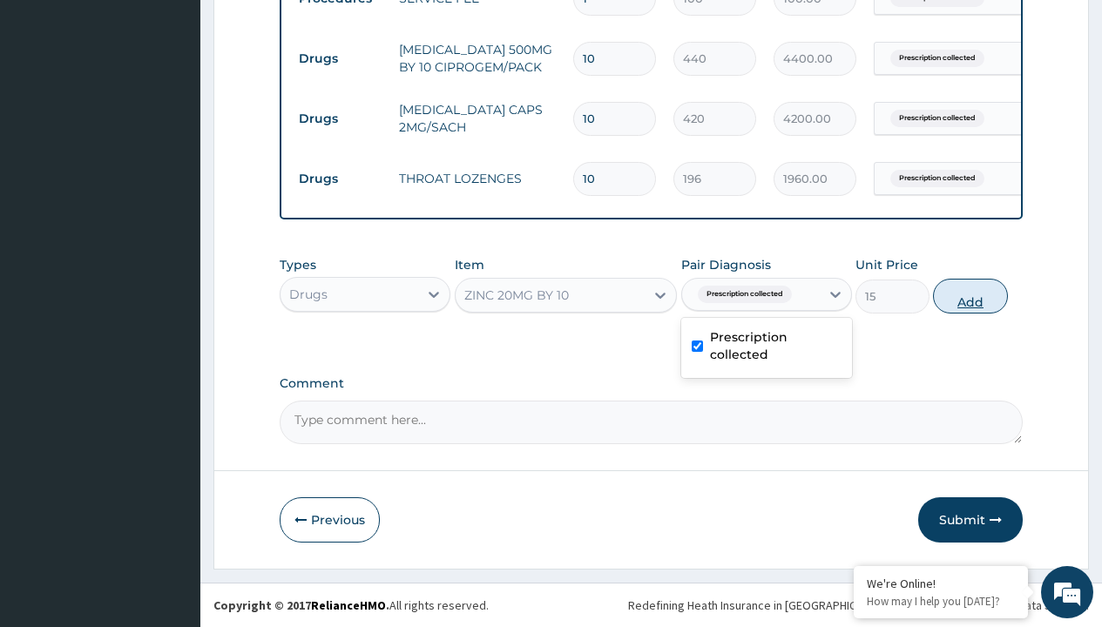
click at [971, 295] on button "Add" at bounding box center [970, 296] width 74 height 35
type input "0"
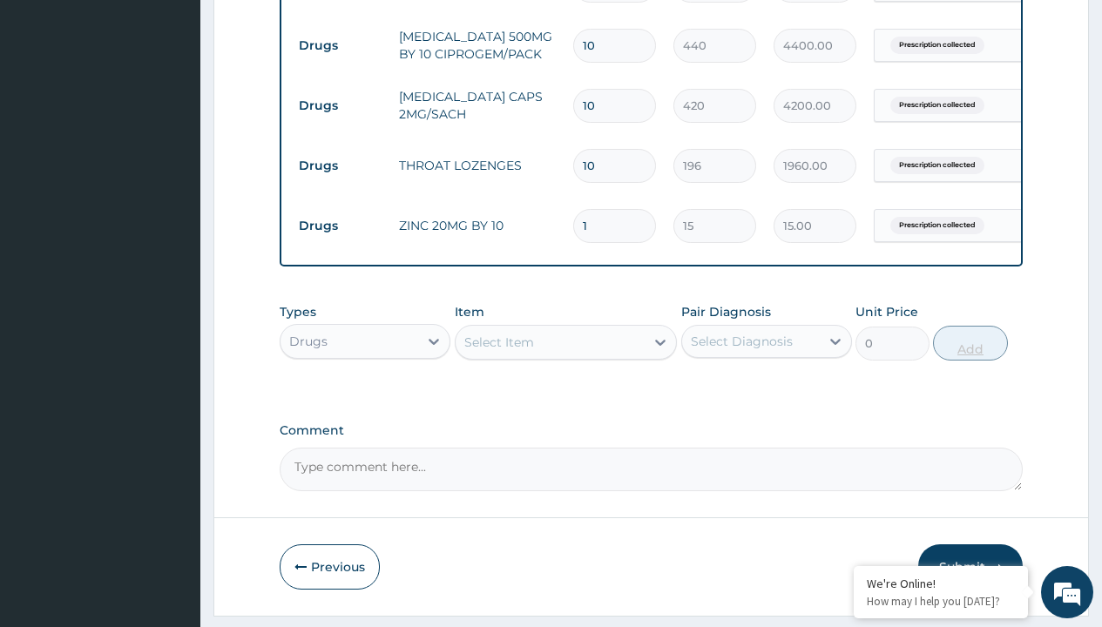
type input "10"
type input "150.00"
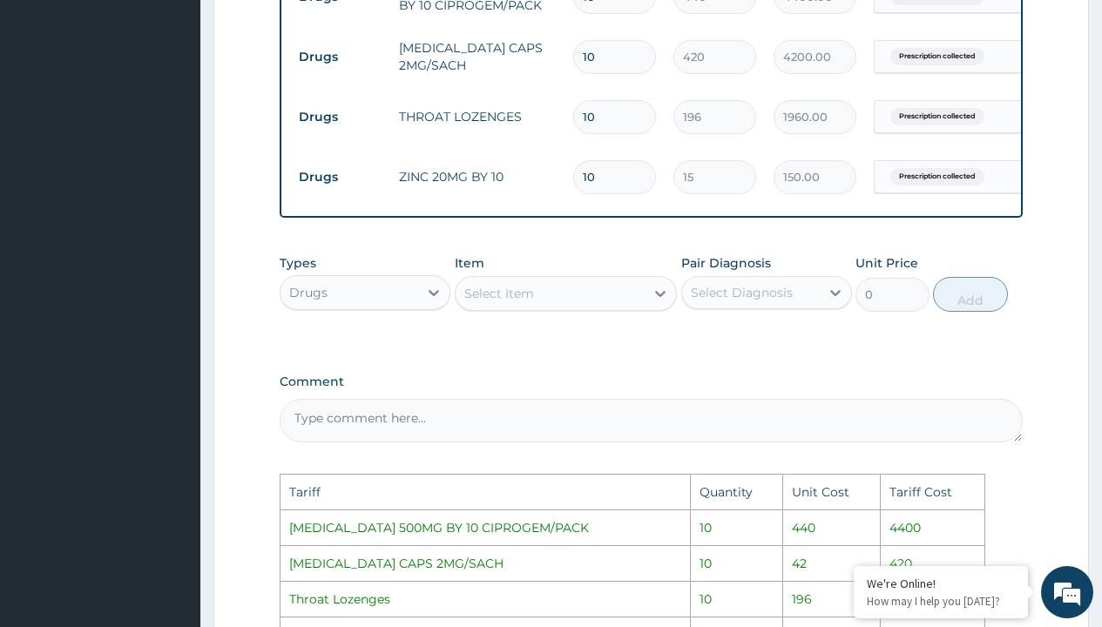
scroll to position [745, 0]
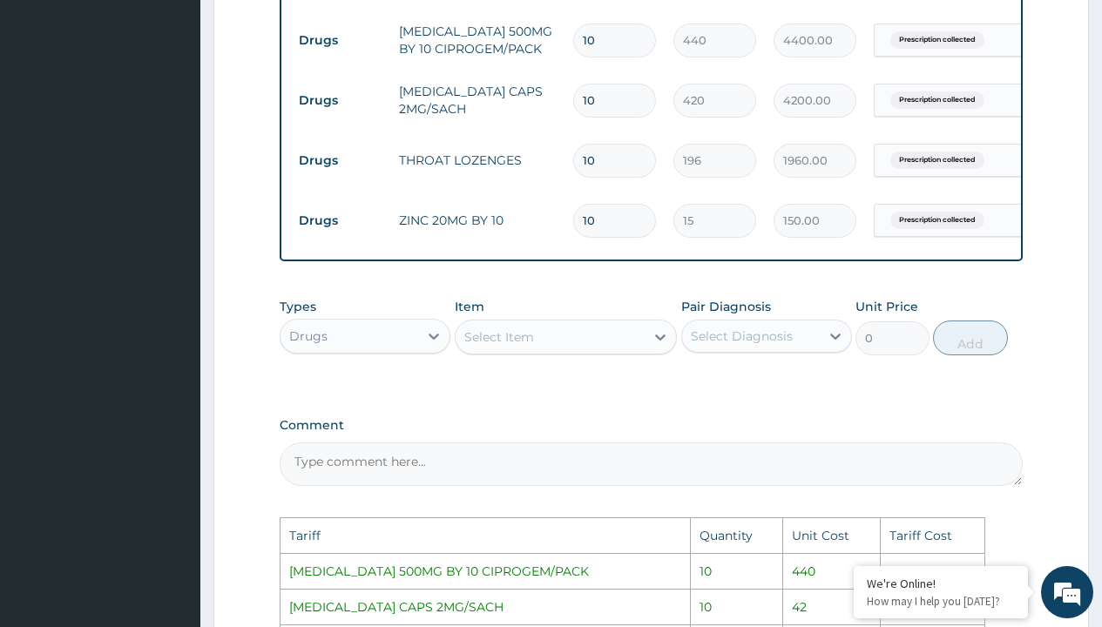
type input "10"
click at [603, 98] on input "10" at bounding box center [614, 101] width 83 height 34
type input "1"
type input "420.00"
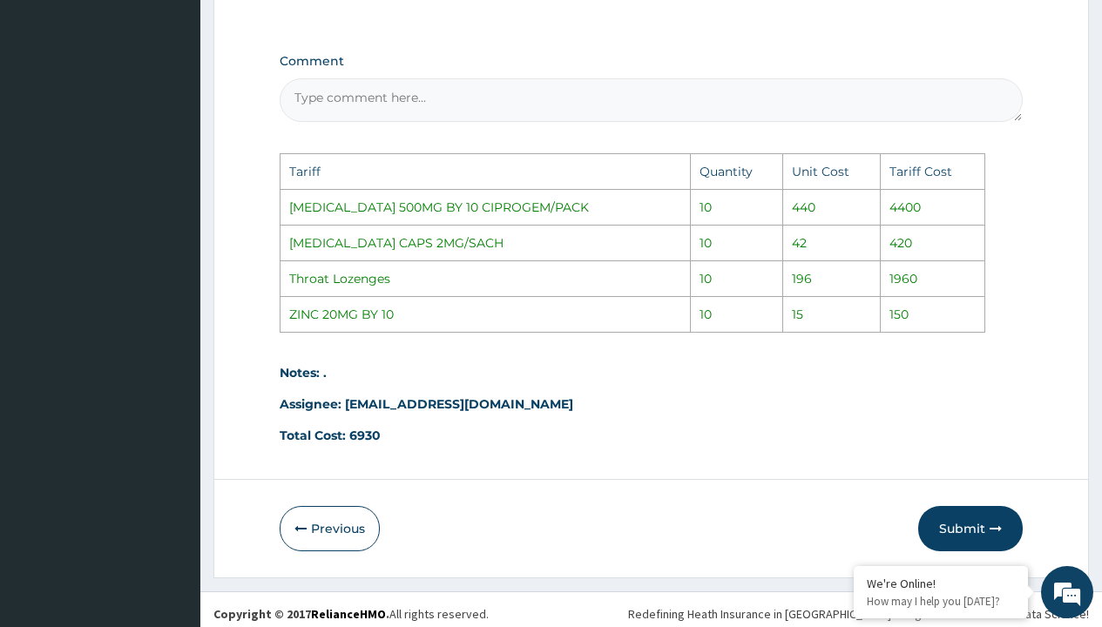
scroll to position [1131, 0]
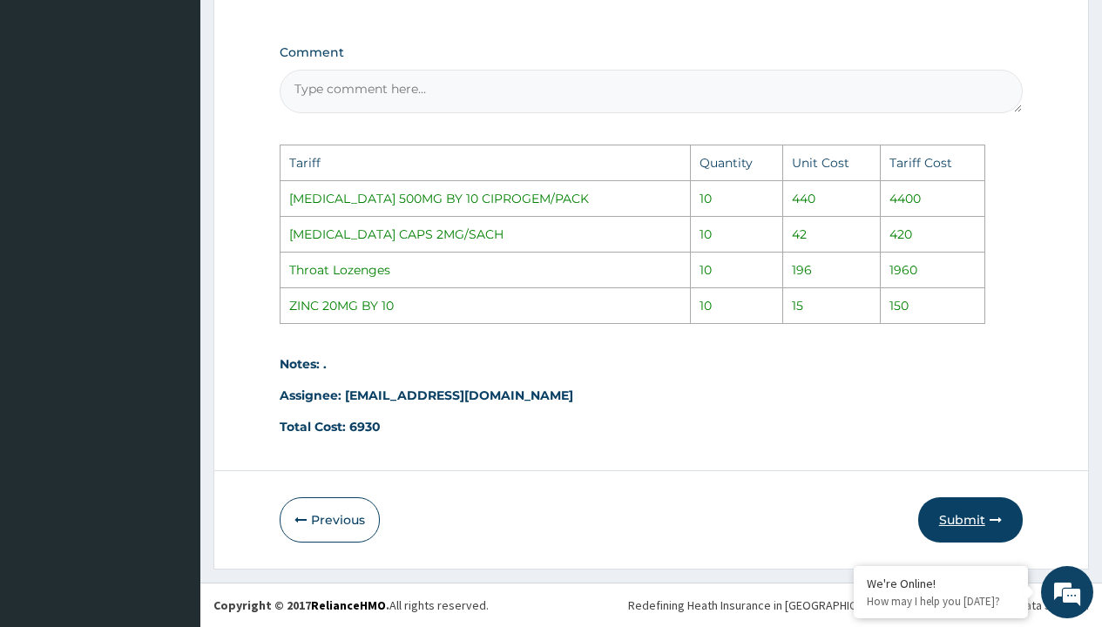
type input "1"
click at [982, 531] on button "Submit" at bounding box center [970, 519] width 105 height 45
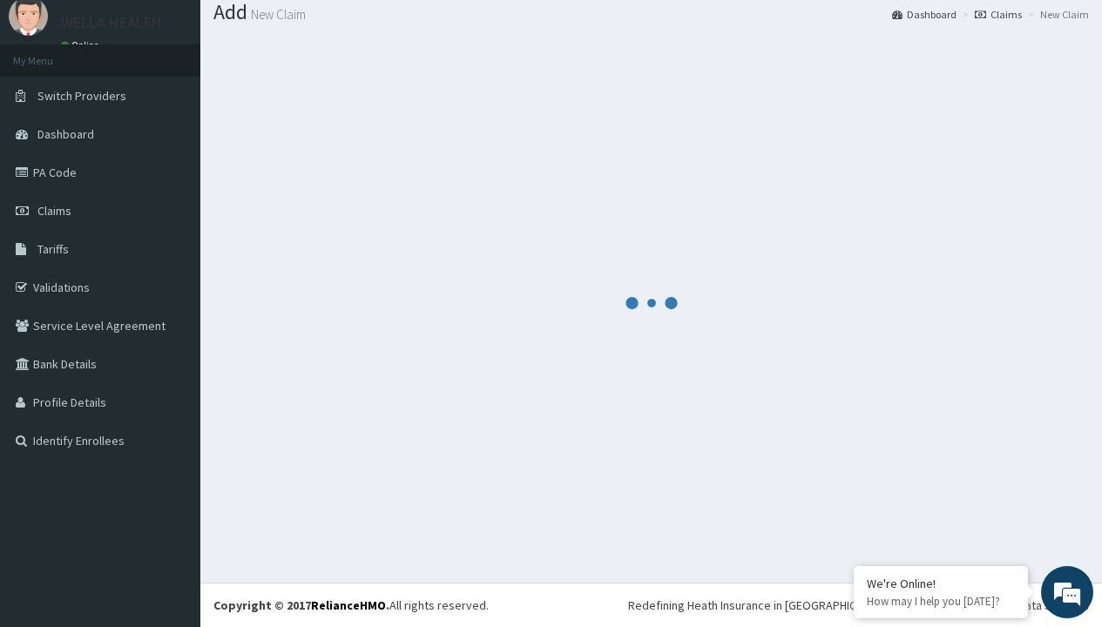
scroll to position [800, 0]
